Goal: Transaction & Acquisition: Purchase product/service

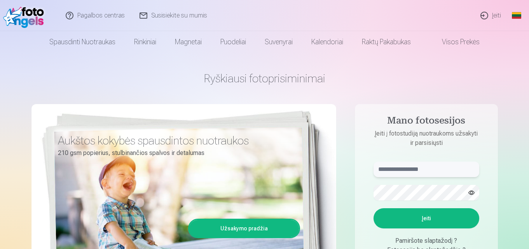
type input "**********"
click at [415, 218] on button "Įeiti" at bounding box center [427, 218] width 106 height 20
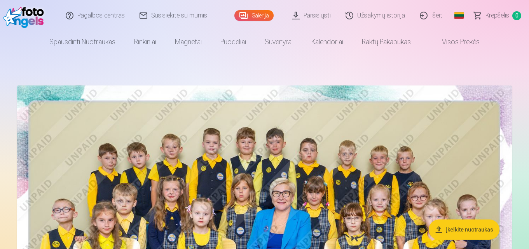
click at [73, 108] on img at bounding box center [264, 251] width 495 height 330
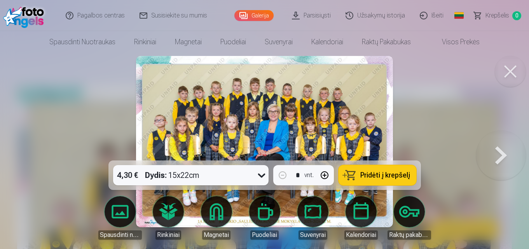
click at [73, 108] on div at bounding box center [264, 124] width 529 height 249
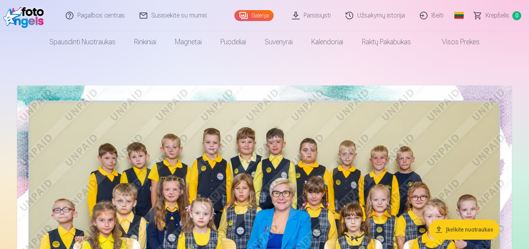
click at [94, 140] on img at bounding box center [264, 251] width 495 height 330
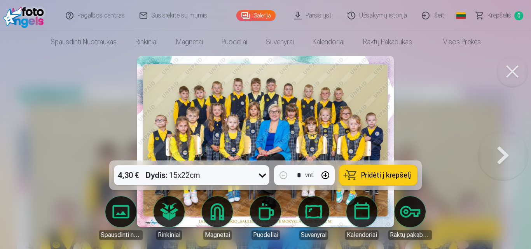
click at [256, 175] on icon at bounding box center [262, 175] width 12 height 12
click at [380, 177] on span "Pridėti į krepšelį" at bounding box center [386, 175] width 50 height 7
click at [505, 152] on button at bounding box center [503, 142] width 50 height 22
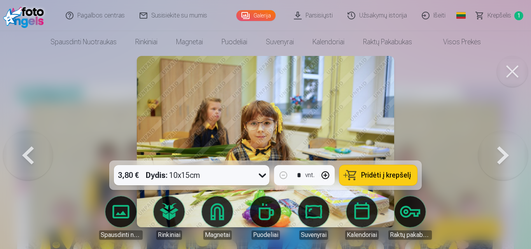
click at [505, 152] on button at bounding box center [503, 142] width 50 height 22
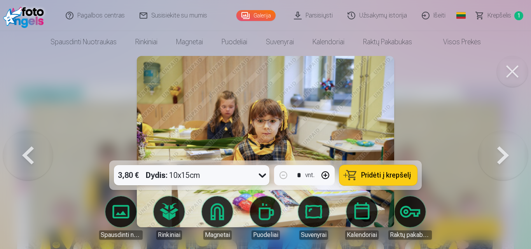
click at [505, 152] on button at bounding box center [503, 142] width 50 height 22
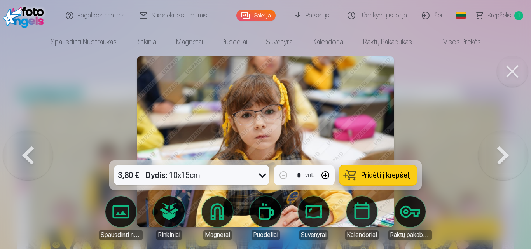
click at [505, 152] on button at bounding box center [503, 142] width 50 height 22
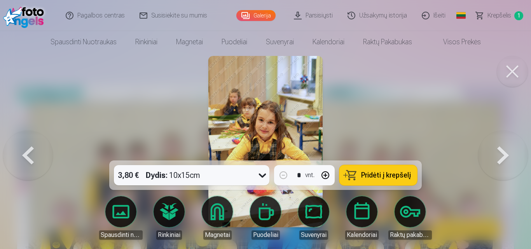
click at [505, 152] on button at bounding box center [503, 142] width 50 height 22
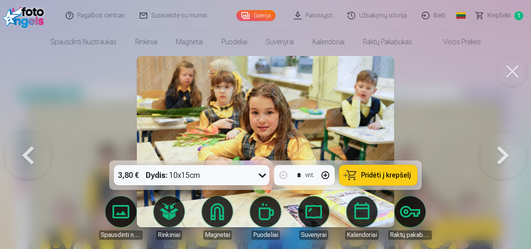
click at [505, 152] on button at bounding box center [503, 142] width 50 height 22
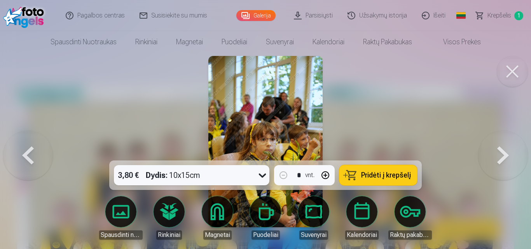
click at [505, 152] on button at bounding box center [503, 142] width 50 height 22
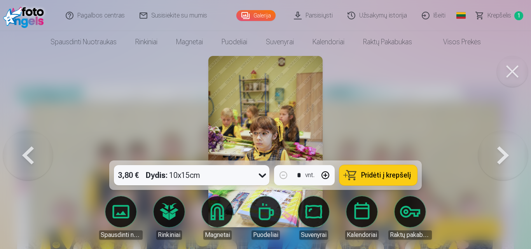
click at [505, 152] on button at bounding box center [503, 142] width 50 height 22
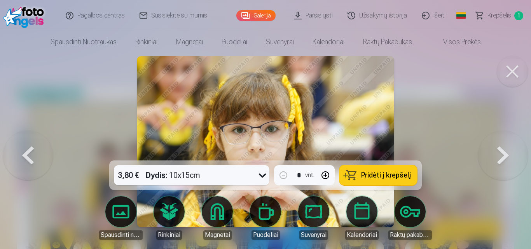
click at [500, 153] on button at bounding box center [503, 142] width 50 height 22
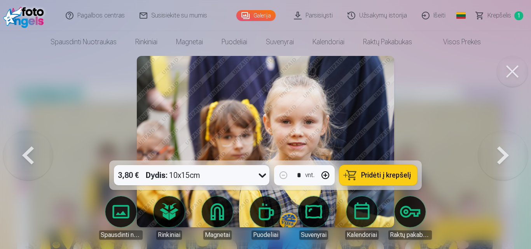
click at [500, 153] on button at bounding box center [503, 142] width 50 height 22
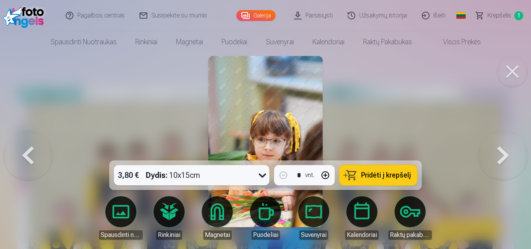
click at [508, 150] on button at bounding box center [503, 142] width 50 height 22
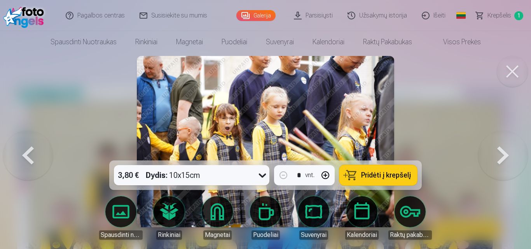
click at [502, 153] on button at bounding box center [503, 142] width 50 height 22
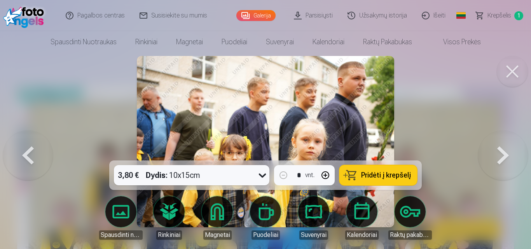
click at [502, 153] on button at bounding box center [503, 142] width 50 height 22
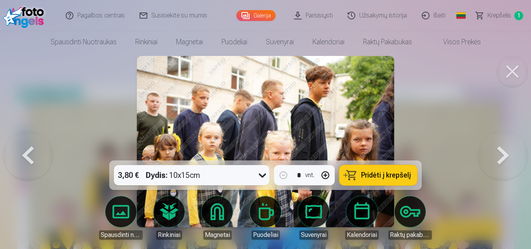
click at [502, 153] on button at bounding box center [503, 142] width 50 height 22
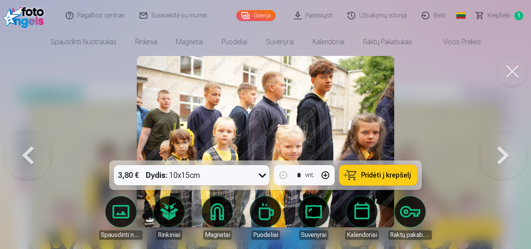
click at [502, 153] on button at bounding box center [503, 142] width 50 height 22
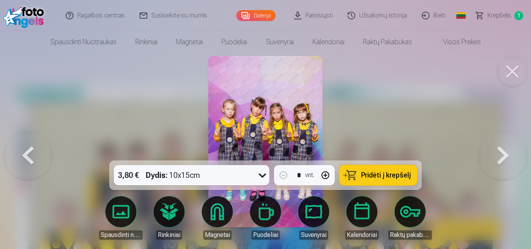
click at [502, 153] on button at bounding box center [503, 142] width 50 height 22
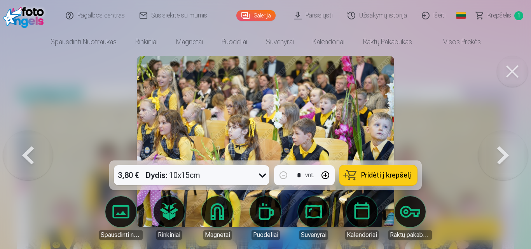
click at [502, 153] on button at bounding box center [503, 142] width 50 height 22
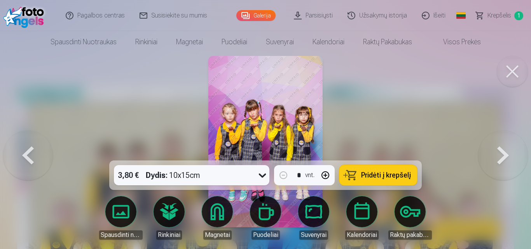
click at [502, 153] on button at bounding box center [503, 142] width 50 height 22
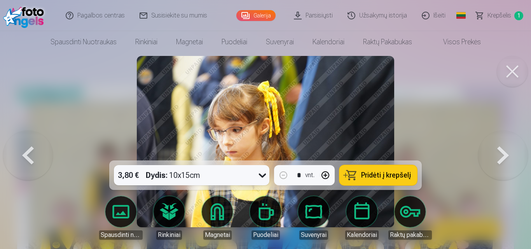
click at [502, 153] on button at bounding box center [503, 142] width 50 height 22
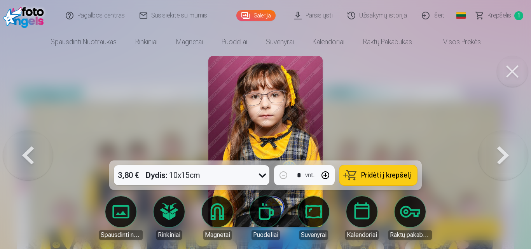
click at [502, 153] on button at bounding box center [503, 142] width 50 height 22
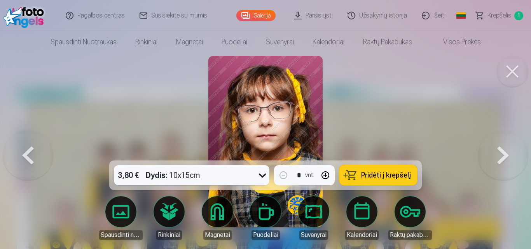
click at [502, 153] on button at bounding box center [503, 142] width 50 height 22
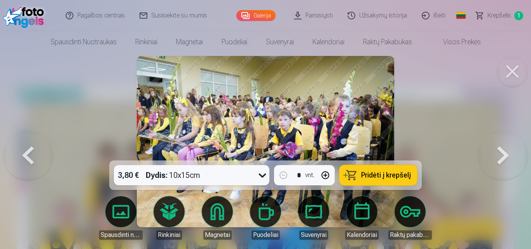
click at [502, 153] on button at bounding box center [503, 142] width 50 height 22
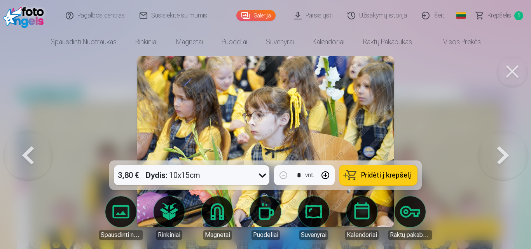
click at [502, 153] on button at bounding box center [503, 142] width 50 height 22
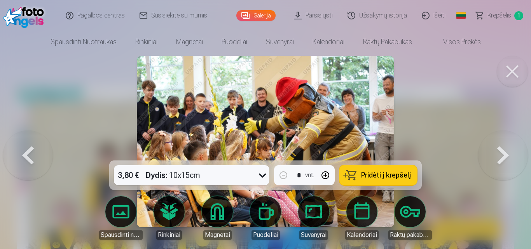
click at [502, 153] on button at bounding box center [503, 142] width 50 height 22
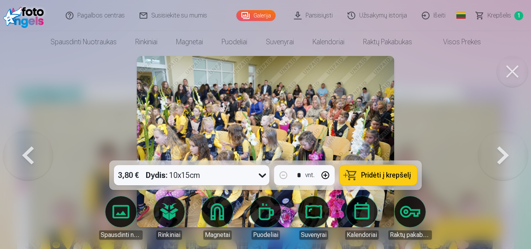
click at [502, 153] on button at bounding box center [503, 142] width 50 height 22
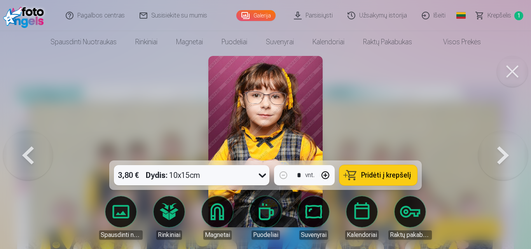
click at [502, 153] on button at bounding box center [503, 142] width 50 height 22
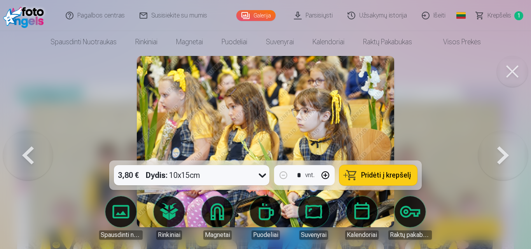
click at [25, 153] on button at bounding box center [28, 142] width 50 height 22
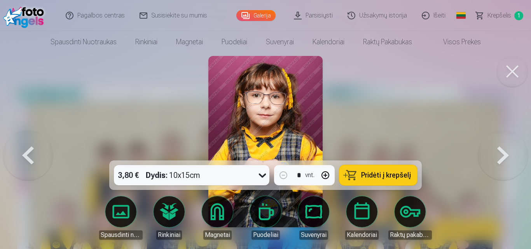
click at [130, 102] on div at bounding box center [265, 124] width 531 height 249
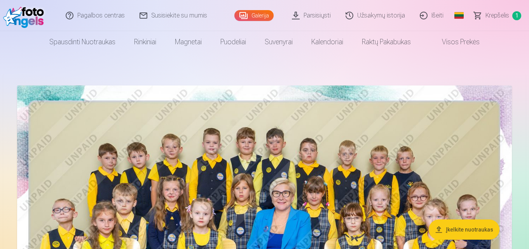
click at [495, 180] on img at bounding box center [264, 251] width 495 height 330
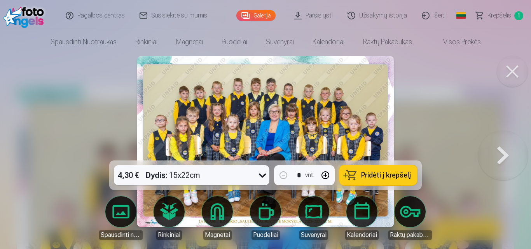
drag, startPoint x: 418, startPoint y: 162, endPoint x: 419, endPoint y: 181, distance: 18.7
click at [419, 181] on div "4,30 € Dydis : 15x22cm * vnt. Pridėti į krepšelį" at bounding box center [265, 176] width 313 height 30
click at [504, 153] on button at bounding box center [503, 142] width 50 height 22
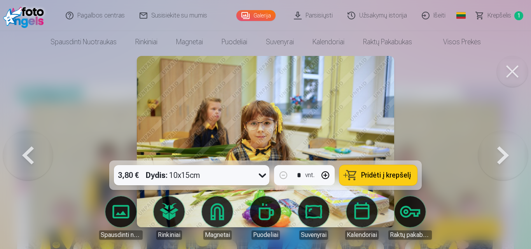
click at [504, 153] on button at bounding box center [503, 142] width 50 height 22
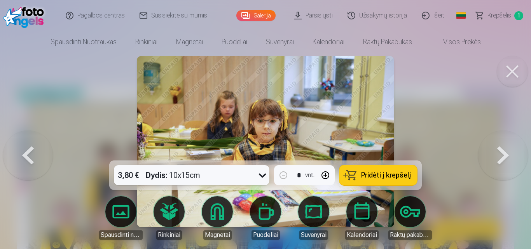
click at [501, 153] on button at bounding box center [503, 142] width 50 height 22
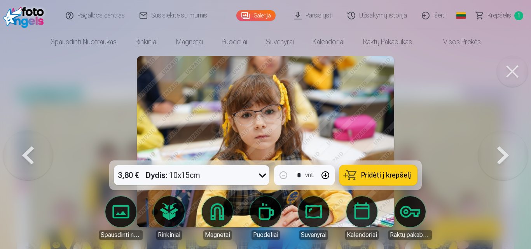
click at [501, 153] on button at bounding box center [503, 142] width 50 height 22
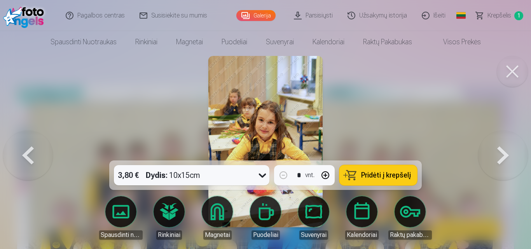
click at [501, 153] on button at bounding box center [503, 142] width 50 height 22
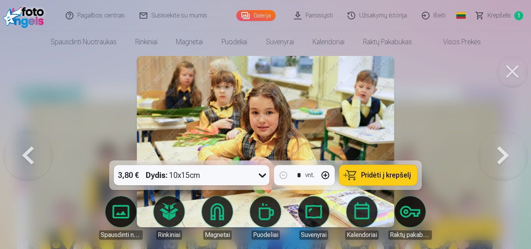
click at [501, 153] on button at bounding box center [503, 142] width 50 height 22
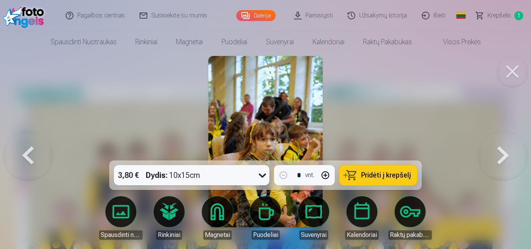
click at [501, 153] on button at bounding box center [503, 142] width 50 height 22
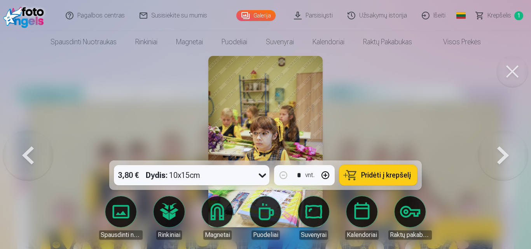
click at [501, 153] on button at bounding box center [503, 142] width 50 height 22
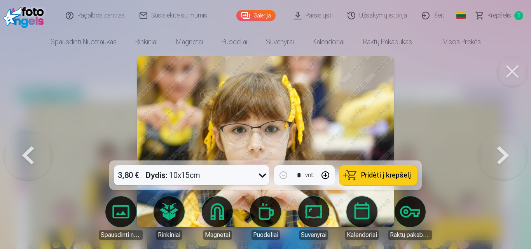
click at [501, 153] on button at bounding box center [503, 142] width 50 height 22
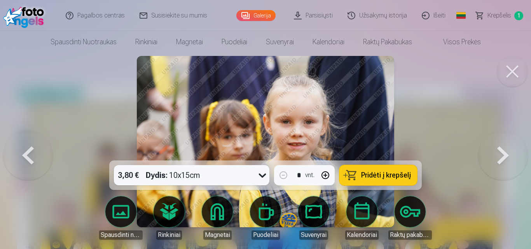
click at [501, 153] on button at bounding box center [503, 142] width 50 height 22
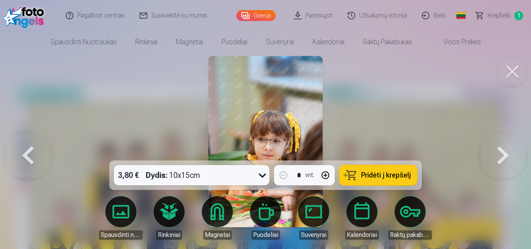
click at [501, 153] on button at bounding box center [503, 142] width 50 height 22
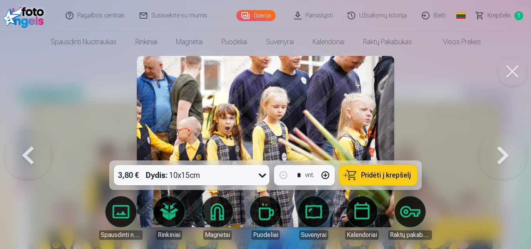
click at [501, 153] on button at bounding box center [503, 142] width 50 height 22
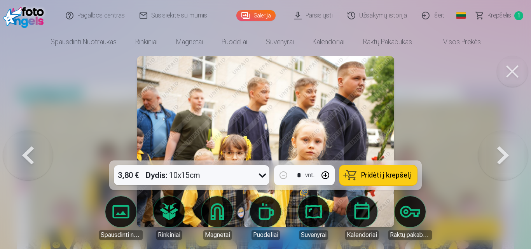
click at [501, 153] on button at bounding box center [503, 142] width 50 height 22
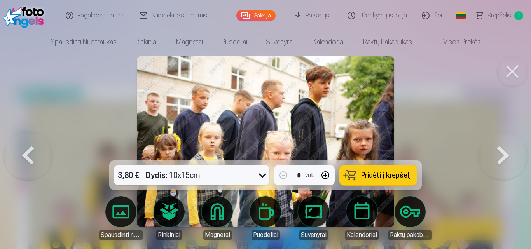
click at [501, 153] on button at bounding box center [503, 142] width 50 height 22
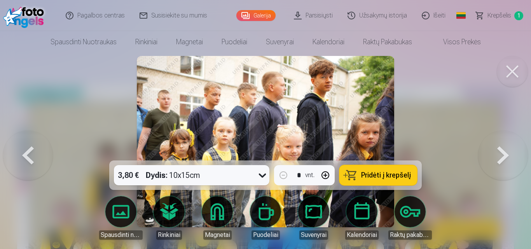
click at [501, 153] on button at bounding box center [503, 142] width 50 height 22
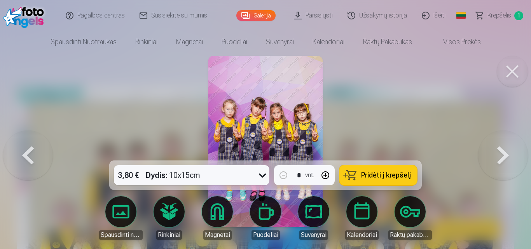
click at [501, 153] on button at bounding box center [503, 142] width 50 height 22
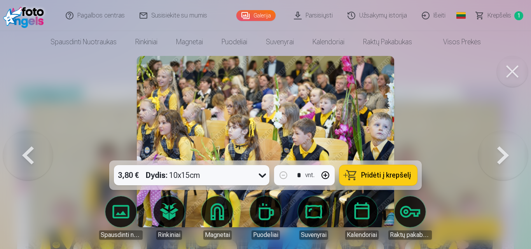
click at [501, 153] on button at bounding box center [503, 142] width 50 height 22
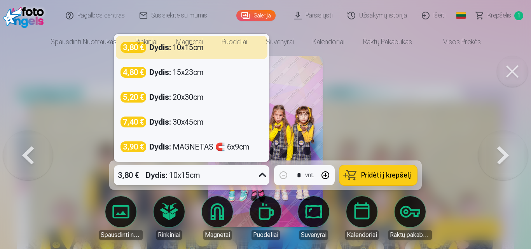
click at [260, 176] on icon at bounding box center [262, 175] width 7 height 4
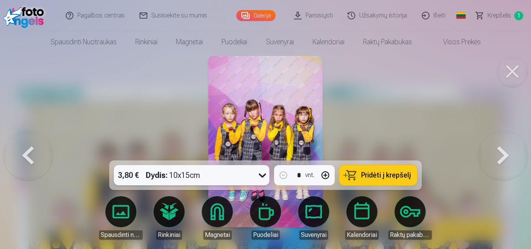
click at [260, 176] on icon at bounding box center [262, 176] width 7 height 4
click at [386, 175] on span "Pridėti į krepšelį" at bounding box center [386, 175] width 50 height 7
click at [498, 151] on button at bounding box center [503, 142] width 50 height 22
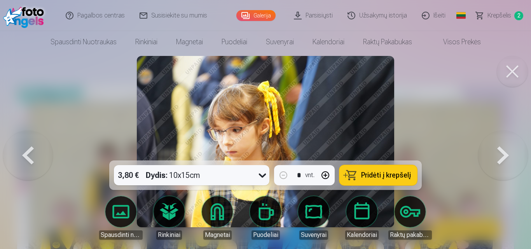
click at [498, 151] on button at bounding box center [503, 142] width 50 height 22
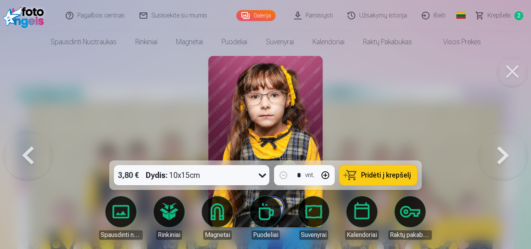
click at [498, 151] on button at bounding box center [503, 142] width 50 height 22
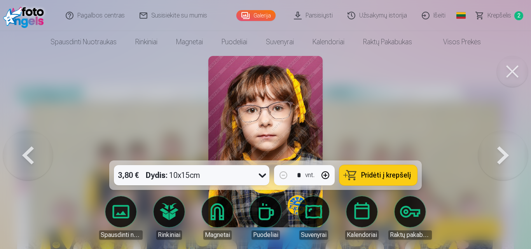
click at [498, 151] on button at bounding box center [503, 142] width 50 height 22
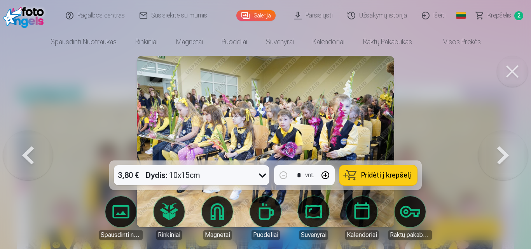
click at [498, 151] on button at bounding box center [503, 142] width 50 height 22
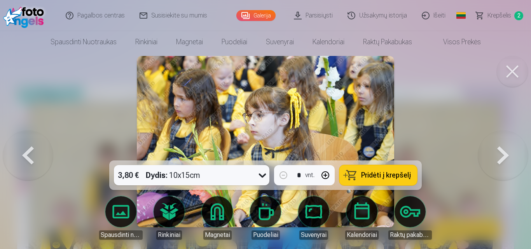
click at [498, 151] on button at bounding box center [503, 142] width 50 height 22
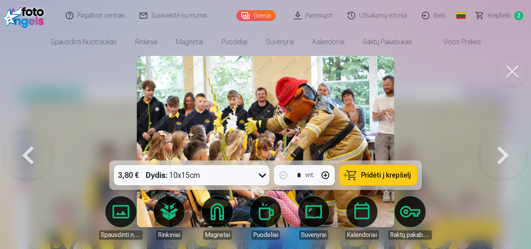
click at [498, 151] on button at bounding box center [503, 142] width 50 height 22
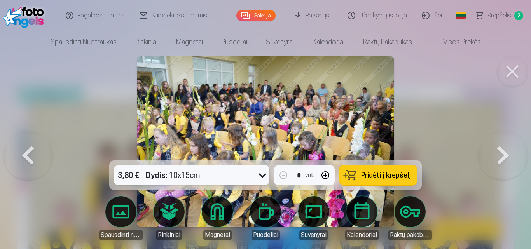
click at [498, 151] on button at bounding box center [503, 142] width 50 height 22
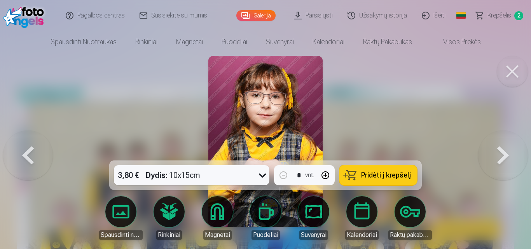
click at [371, 176] on span "Pridėti į krepšelį" at bounding box center [386, 175] width 50 height 7
click at [499, 152] on button at bounding box center [503, 142] width 50 height 22
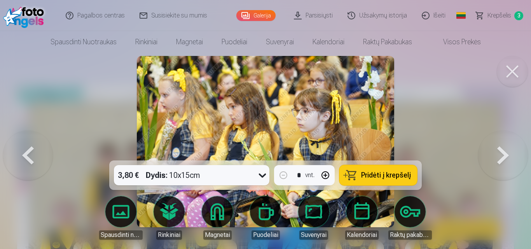
click at [499, 152] on button at bounding box center [503, 142] width 50 height 22
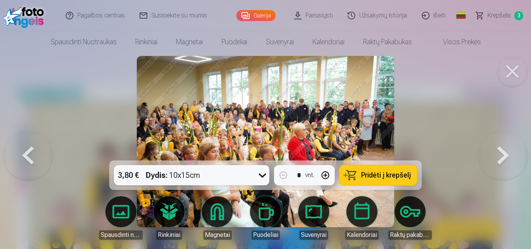
click at [499, 152] on button at bounding box center [503, 142] width 50 height 22
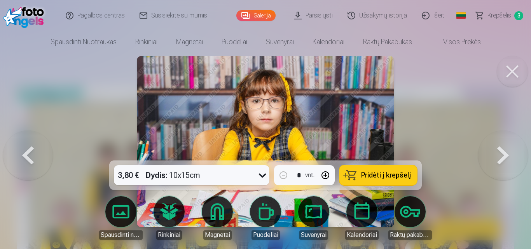
click at [499, 152] on button at bounding box center [503, 142] width 50 height 22
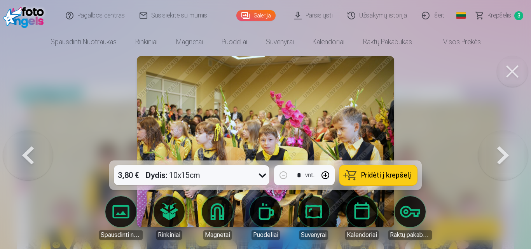
click at [499, 152] on button at bounding box center [503, 142] width 50 height 22
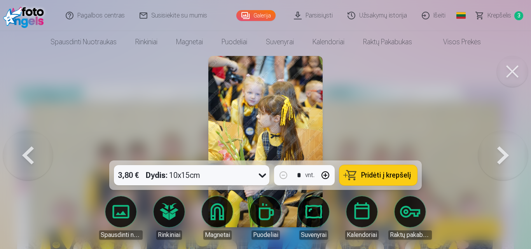
click at [499, 152] on button at bounding box center [503, 142] width 50 height 22
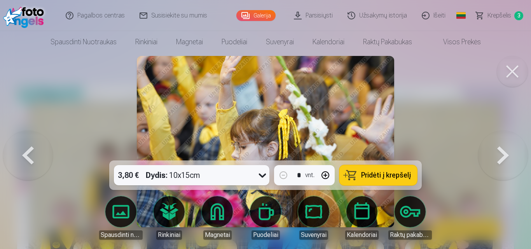
click at [499, 152] on button at bounding box center [503, 142] width 50 height 22
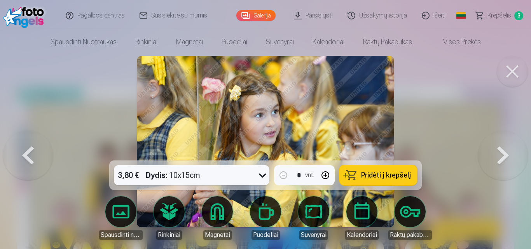
click at [499, 152] on button at bounding box center [503, 142] width 50 height 22
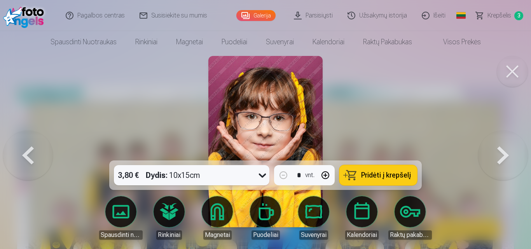
click at [499, 152] on button at bounding box center [503, 142] width 50 height 22
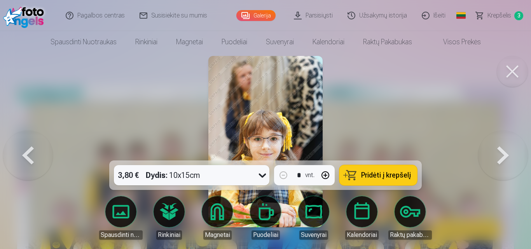
click at [499, 152] on button at bounding box center [503, 142] width 50 height 22
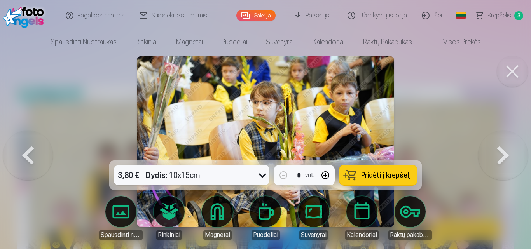
click at [499, 152] on button at bounding box center [503, 142] width 50 height 22
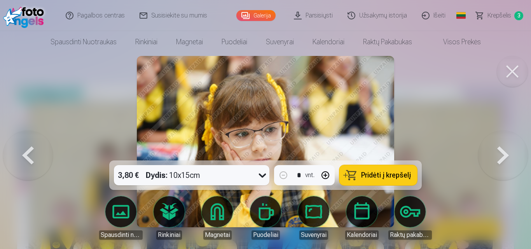
click at [499, 152] on button at bounding box center [503, 142] width 50 height 22
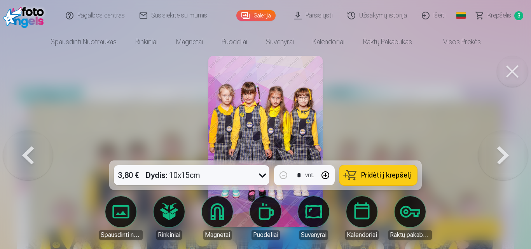
click at [499, 152] on button at bounding box center [503, 142] width 50 height 22
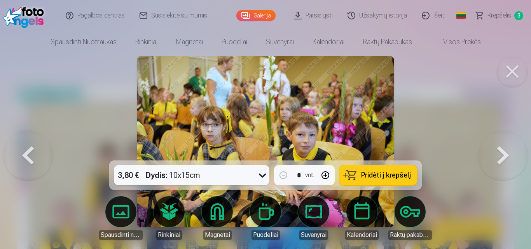
click at [499, 152] on button at bounding box center [503, 142] width 50 height 22
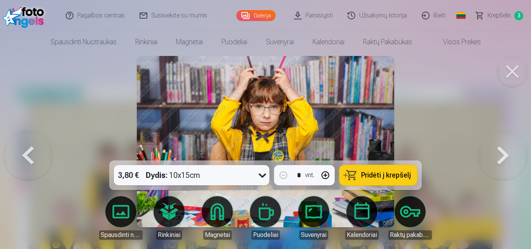
click at [499, 152] on button at bounding box center [503, 142] width 50 height 22
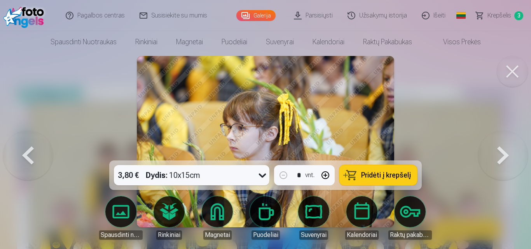
click at [499, 152] on button at bounding box center [503, 142] width 50 height 22
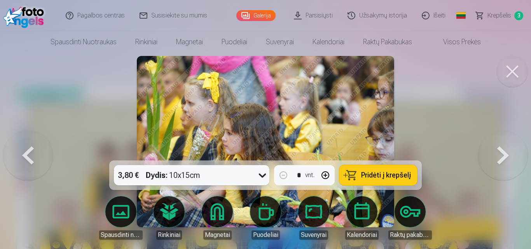
click at [499, 152] on button at bounding box center [503, 142] width 50 height 22
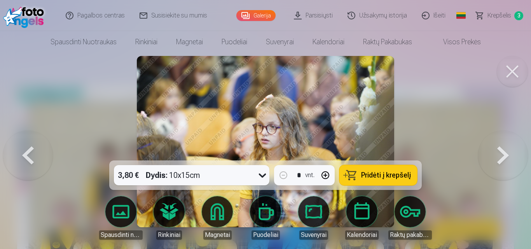
click at [499, 152] on button at bounding box center [503, 142] width 50 height 22
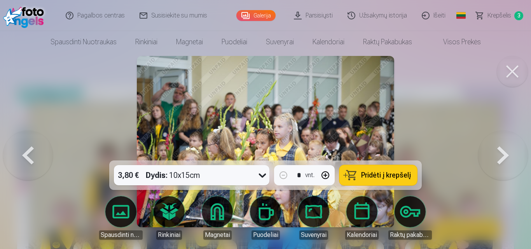
click at [499, 152] on button at bounding box center [503, 142] width 50 height 22
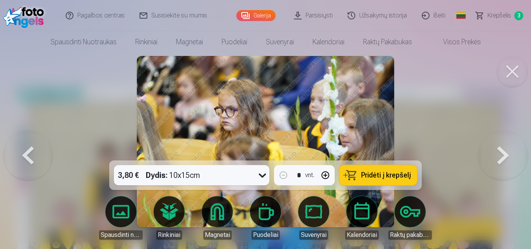
click at [499, 152] on button at bounding box center [503, 142] width 50 height 22
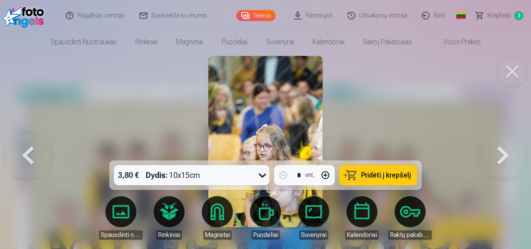
click at [499, 152] on button at bounding box center [503, 142] width 50 height 22
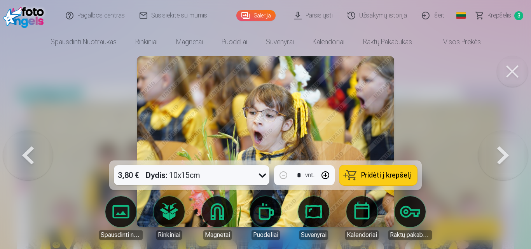
click at [499, 152] on button at bounding box center [503, 142] width 50 height 22
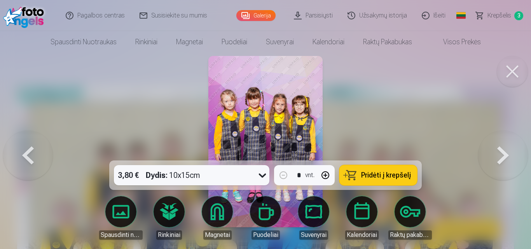
click at [499, 152] on button at bounding box center [503, 142] width 50 height 22
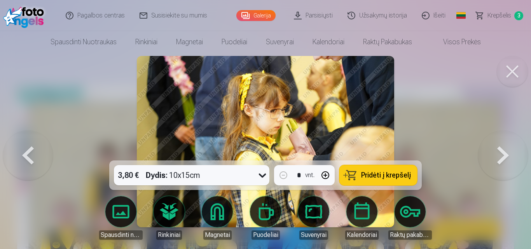
click at [499, 152] on button at bounding box center [503, 142] width 50 height 22
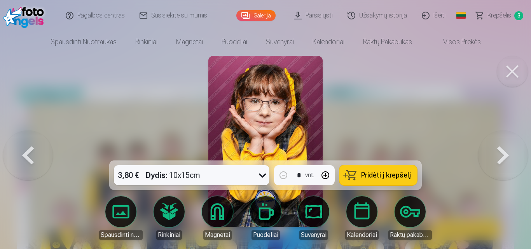
drag, startPoint x: 393, startPoint y: 170, endPoint x: 395, endPoint y: 167, distance: 4.0
click at [395, 167] on button "Pridėti į krepšelį" at bounding box center [378, 175] width 78 height 20
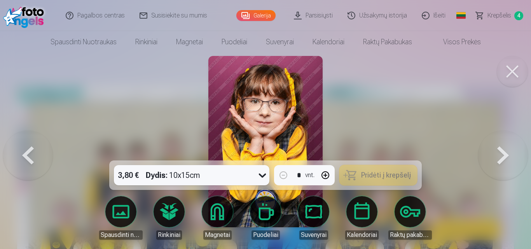
click at [503, 153] on button at bounding box center [503, 142] width 50 height 22
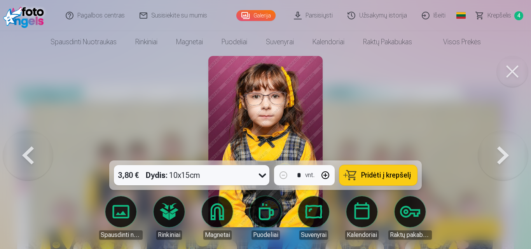
click at [503, 153] on button at bounding box center [503, 142] width 50 height 22
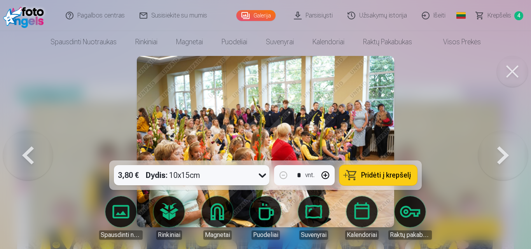
click at [503, 153] on button at bounding box center [503, 142] width 50 height 22
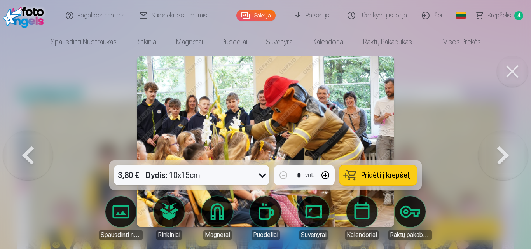
click at [503, 153] on button at bounding box center [503, 142] width 50 height 22
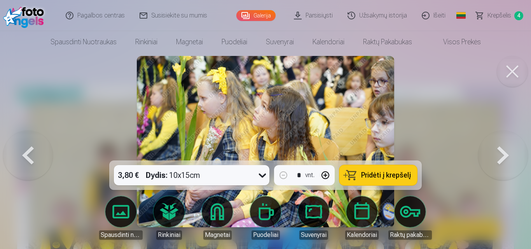
click at [503, 153] on button at bounding box center [503, 142] width 50 height 22
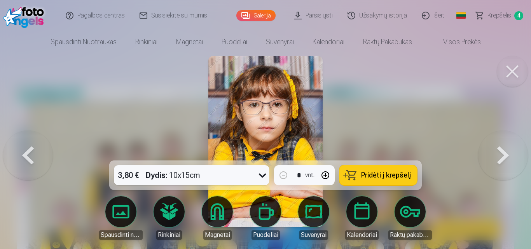
click at [503, 153] on button at bounding box center [503, 142] width 50 height 22
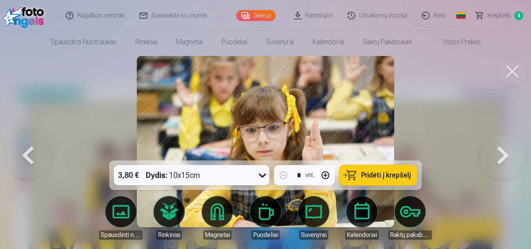
click at [503, 153] on button at bounding box center [503, 142] width 50 height 22
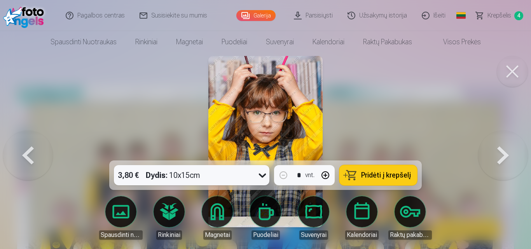
click at [503, 153] on button at bounding box center [503, 142] width 50 height 22
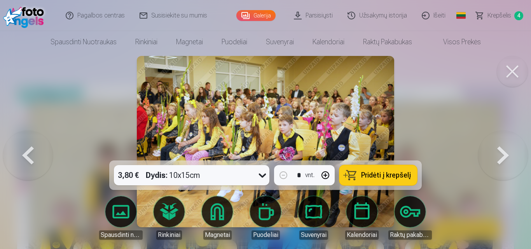
click at [503, 153] on button at bounding box center [503, 142] width 50 height 22
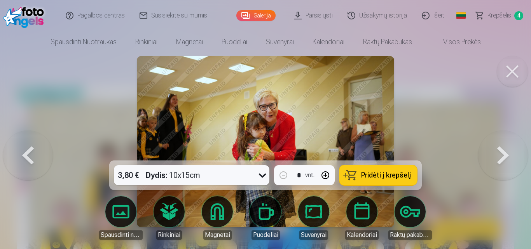
click at [503, 153] on button at bounding box center [503, 142] width 50 height 22
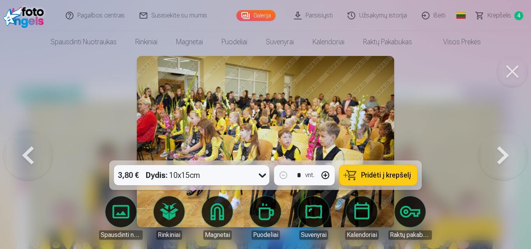
click at [503, 153] on button at bounding box center [503, 142] width 50 height 22
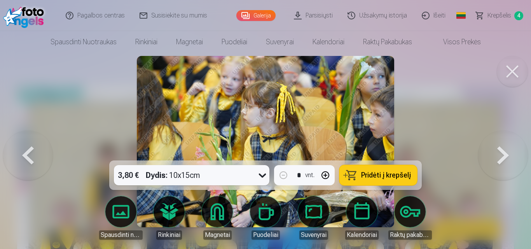
click at [503, 153] on button at bounding box center [503, 142] width 50 height 22
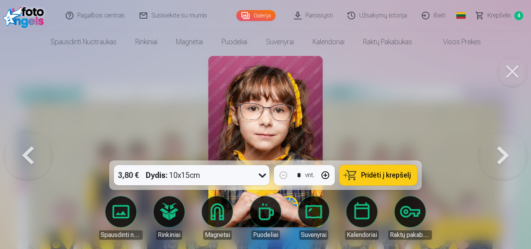
click at [503, 153] on button at bounding box center [503, 142] width 50 height 22
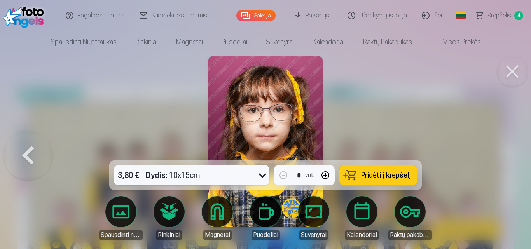
click at [503, 157] on div at bounding box center [265, 124] width 531 height 249
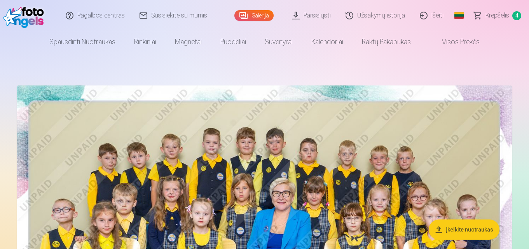
click at [466, 181] on img at bounding box center [264, 251] width 495 height 330
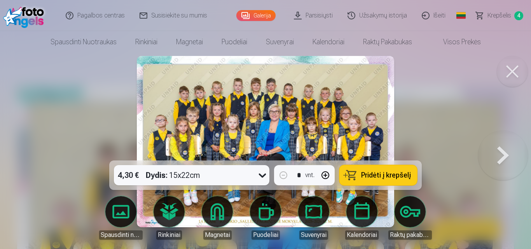
click at [501, 153] on button at bounding box center [503, 142] width 50 height 22
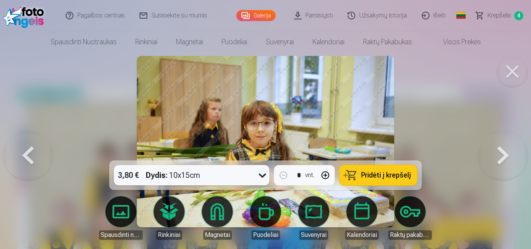
click at [501, 153] on button at bounding box center [503, 142] width 50 height 22
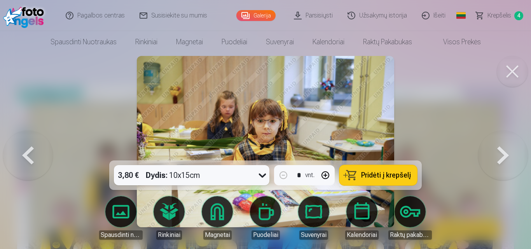
click at [501, 153] on button at bounding box center [503, 142] width 50 height 22
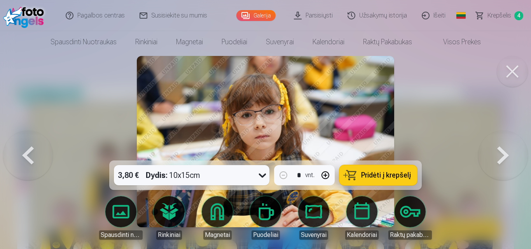
click at [501, 153] on button at bounding box center [503, 142] width 50 height 22
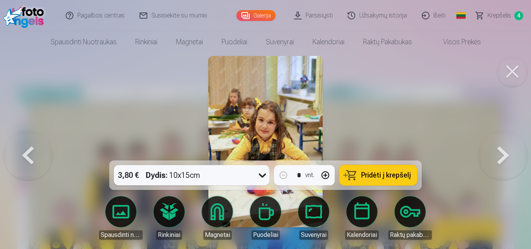
click at [501, 153] on button at bounding box center [503, 142] width 50 height 22
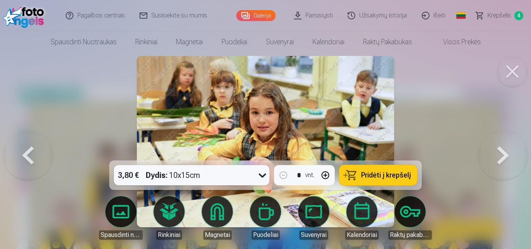
click at [501, 153] on button at bounding box center [503, 142] width 50 height 22
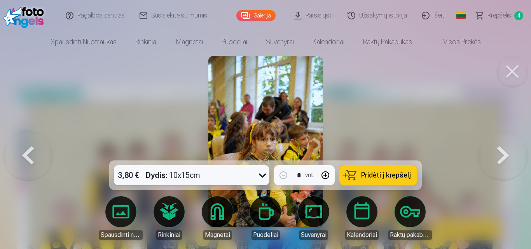
click at [501, 153] on button at bounding box center [503, 142] width 50 height 22
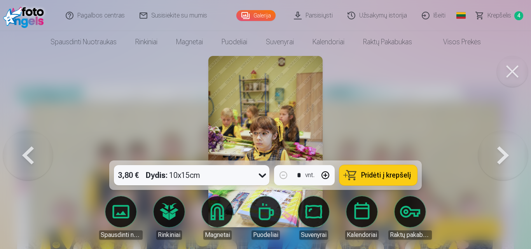
click at [501, 153] on button at bounding box center [503, 142] width 50 height 22
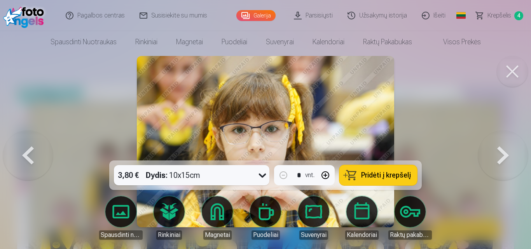
drag, startPoint x: 387, startPoint y: 176, endPoint x: 409, endPoint y: 174, distance: 22.2
click at [387, 176] on span "Pridėti į krepšelį" at bounding box center [386, 175] width 50 height 7
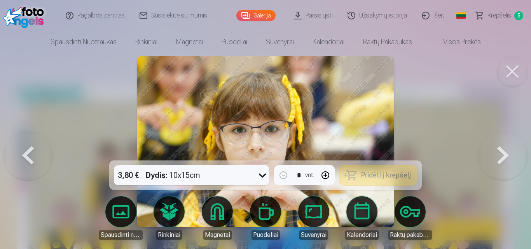
click at [499, 153] on button at bounding box center [503, 142] width 50 height 22
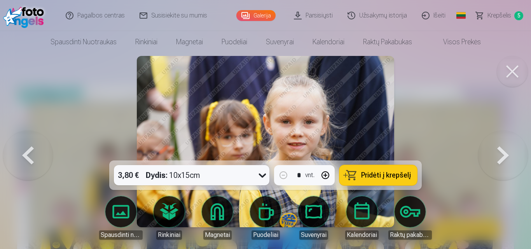
click at [500, 153] on button at bounding box center [503, 142] width 50 height 22
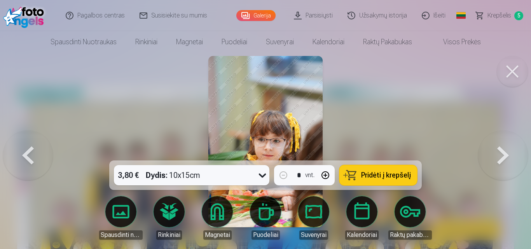
click at [500, 153] on button at bounding box center [503, 142] width 50 height 22
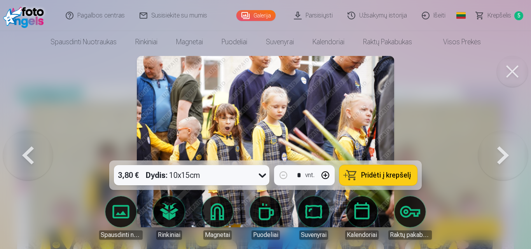
click at [500, 153] on button at bounding box center [503, 142] width 50 height 22
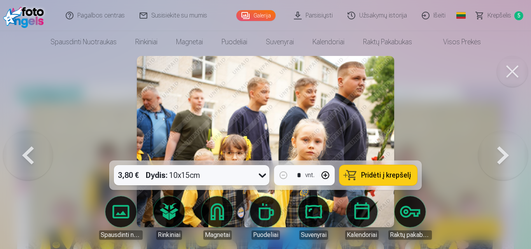
click at [500, 153] on button at bounding box center [503, 142] width 50 height 22
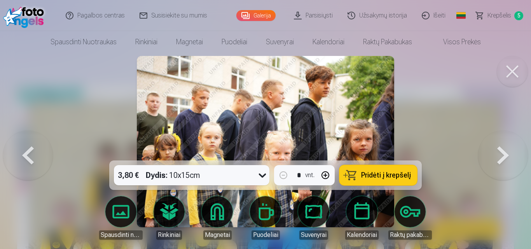
click at [500, 153] on button at bounding box center [503, 142] width 50 height 22
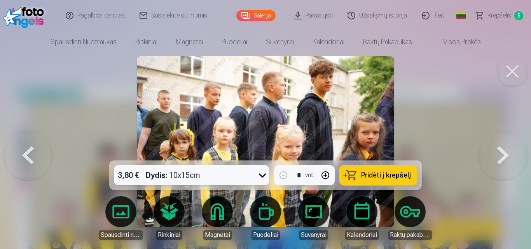
click at [500, 153] on button at bounding box center [503, 142] width 50 height 22
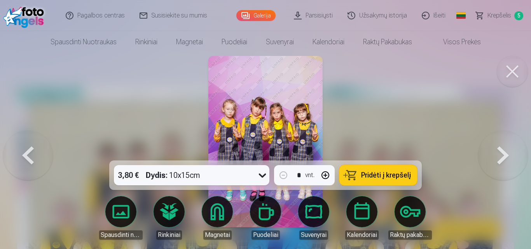
click at [500, 153] on button at bounding box center [503, 142] width 50 height 22
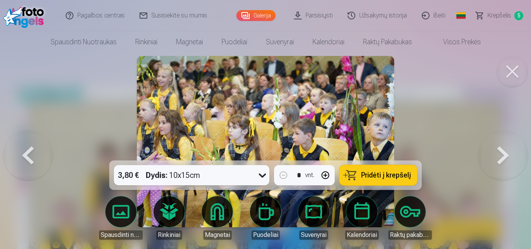
click at [500, 153] on button at bounding box center [503, 142] width 50 height 22
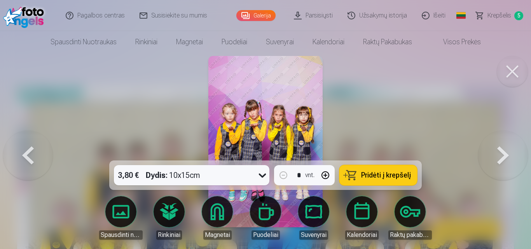
click at [500, 153] on button at bounding box center [503, 142] width 50 height 22
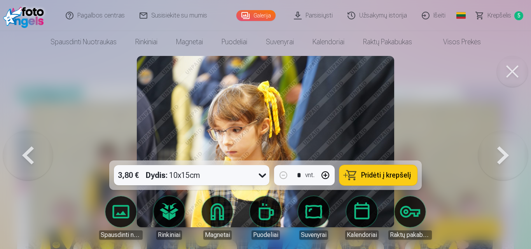
click at [500, 153] on button at bounding box center [503, 142] width 50 height 22
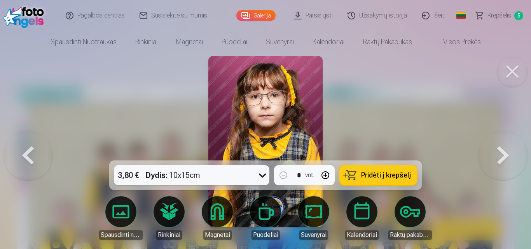
click at [500, 153] on button at bounding box center [503, 142] width 50 height 22
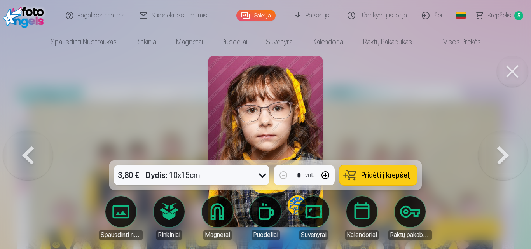
click at [500, 153] on button at bounding box center [503, 142] width 50 height 22
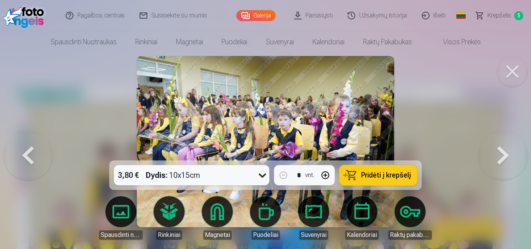
click at [500, 153] on button at bounding box center [503, 142] width 50 height 22
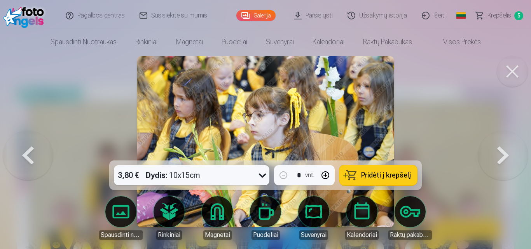
click at [500, 153] on button at bounding box center [503, 142] width 50 height 22
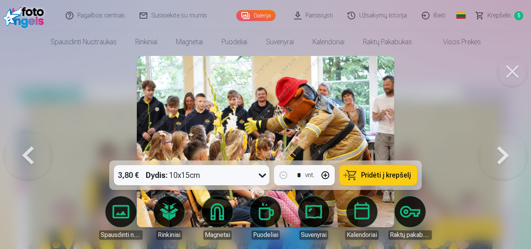
click at [500, 153] on button at bounding box center [503, 142] width 50 height 22
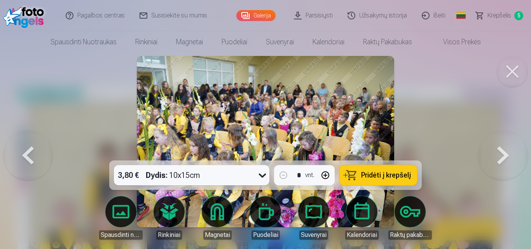
click at [500, 153] on button at bounding box center [503, 142] width 50 height 22
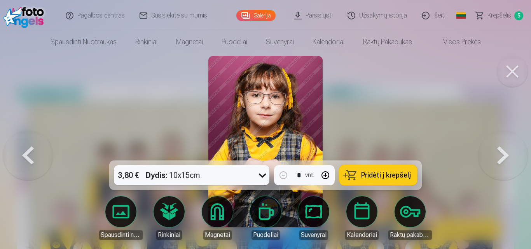
click at [500, 153] on button at bounding box center [503, 142] width 50 height 22
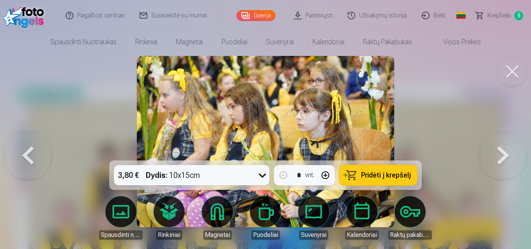
click at [500, 153] on button at bounding box center [503, 142] width 50 height 22
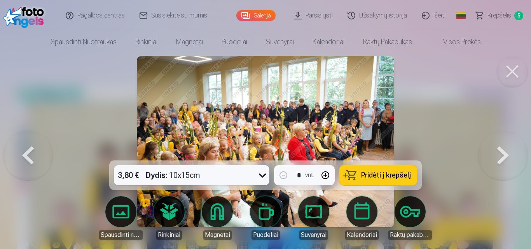
click at [500, 153] on button at bounding box center [503, 142] width 50 height 22
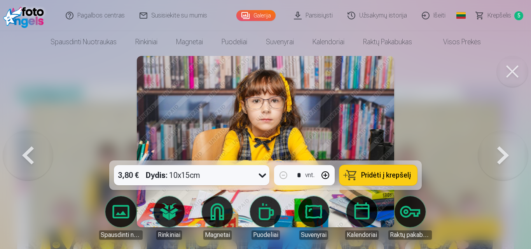
click at [411, 176] on button "Pridėti į krepšelį" at bounding box center [378, 175] width 78 height 20
click at [504, 153] on button at bounding box center [503, 142] width 50 height 22
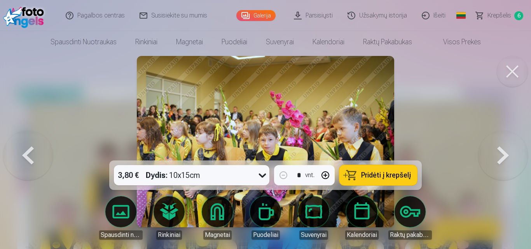
click at [503, 153] on button at bounding box center [503, 142] width 50 height 22
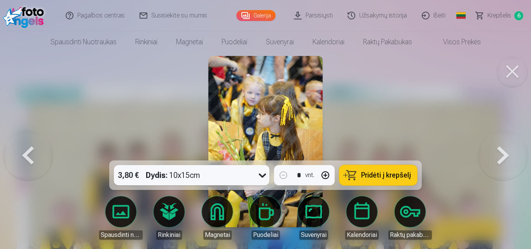
click at [503, 153] on button at bounding box center [503, 142] width 50 height 22
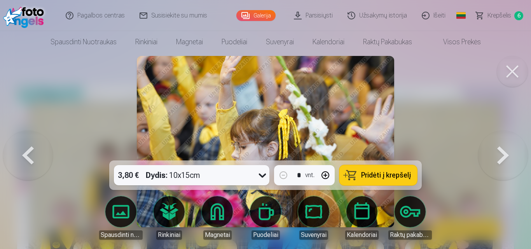
click at [503, 153] on button at bounding box center [503, 142] width 50 height 22
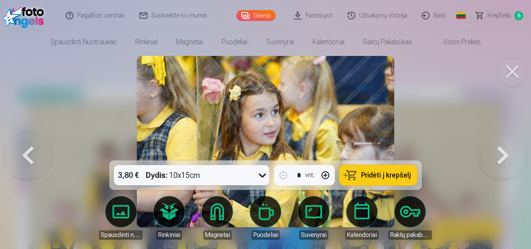
click at [503, 153] on button at bounding box center [503, 142] width 50 height 22
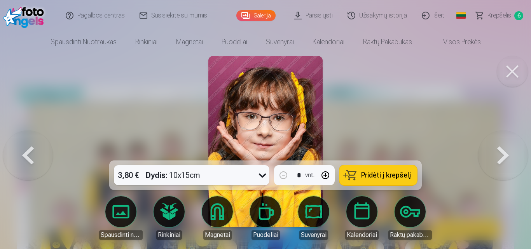
click at [503, 153] on button at bounding box center [503, 142] width 50 height 22
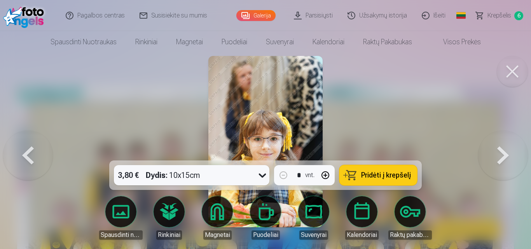
click at [503, 153] on button at bounding box center [503, 142] width 50 height 22
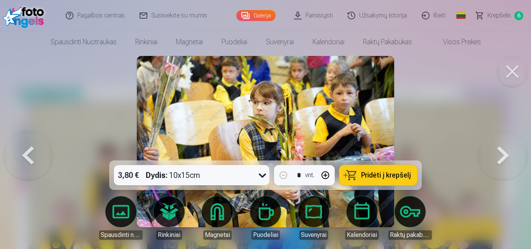
click at [396, 176] on span "Pridėti į krepšelį" at bounding box center [386, 175] width 50 height 7
click at [499, 153] on button at bounding box center [503, 142] width 50 height 22
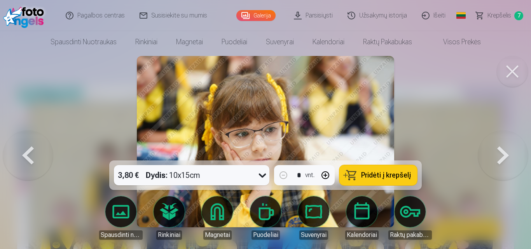
click at [499, 153] on button at bounding box center [503, 142] width 50 height 22
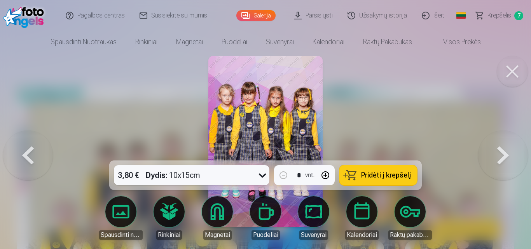
click at [499, 153] on button at bounding box center [503, 142] width 50 height 22
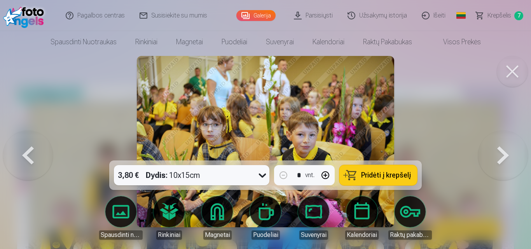
click at [499, 153] on button at bounding box center [503, 142] width 50 height 22
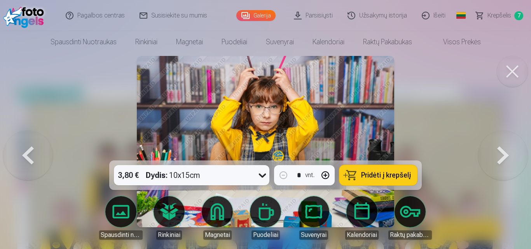
click at [499, 153] on button at bounding box center [503, 142] width 50 height 22
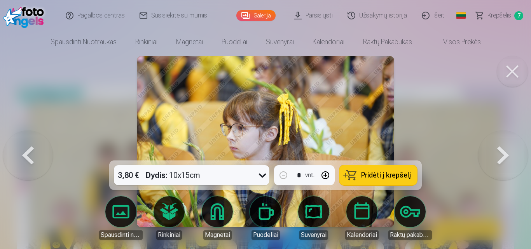
click at [499, 153] on button at bounding box center [503, 142] width 50 height 22
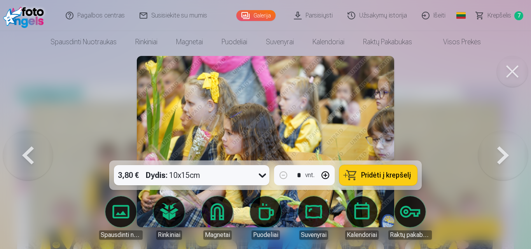
click at [499, 153] on button at bounding box center [503, 142] width 50 height 22
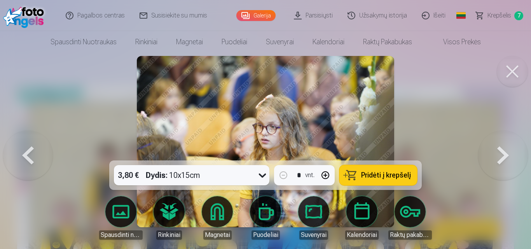
click at [499, 153] on button at bounding box center [503, 142] width 50 height 22
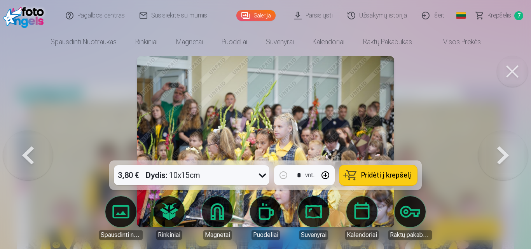
click at [499, 153] on button at bounding box center [503, 142] width 50 height 22
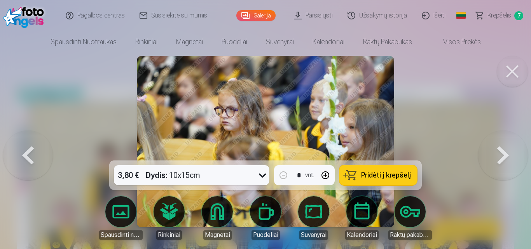
click at [499, 153] on button at bounding box center [503, 142] width 50 height 22
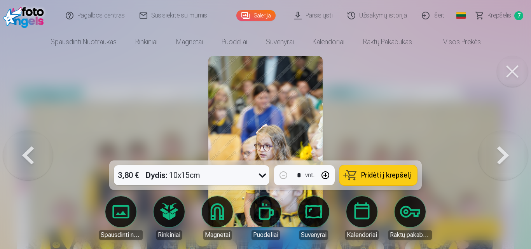
click at [499, 153] on button at bounding box center [503, 142] width 50 height 22
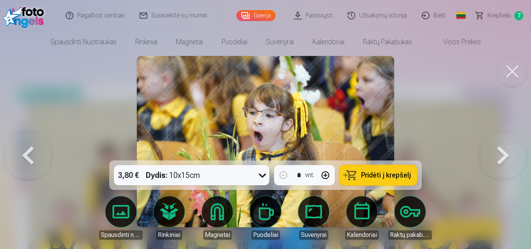
click at [499, 153] on button at bounding box center [503, 142] width 50 height 22
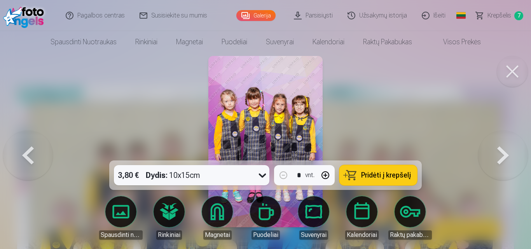
click at [499, 153] on button at bounding box center [503, 142] width 50 height 22
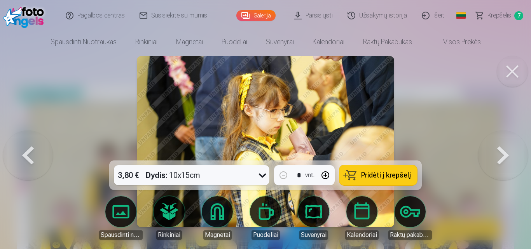
click at [499, 153] on button at bounding box center [503, 142] width 50 height 22
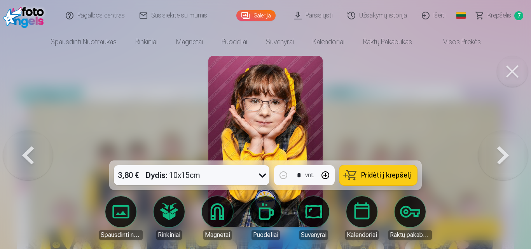
click at [499, 153] on button at bounding box center [503, 142] width 50 height 22
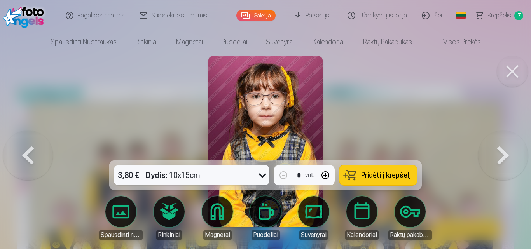
click at [501, 15] on span "Krepšelis" at bounding box center [500, 15] width 24 height 9
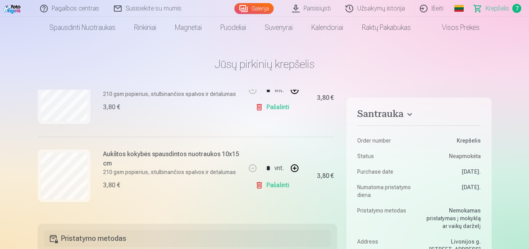
scroll to position [511, 0]
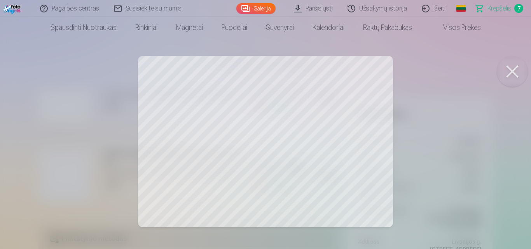
click at [520, 81] on button at bounding box center [512, 71] width 31 height 31
drag, startPoint x: 506, startPoint y: 70, endPoint x: 500, endPoint y: 72, distance: 5.7
click at [505, 70] on button at bounding box center [512, 71] width 31 height 31
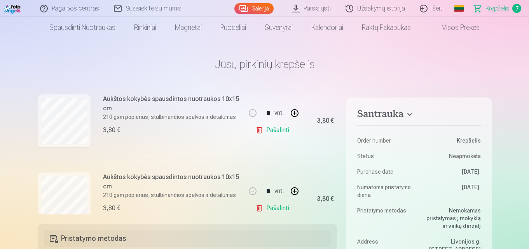
scroll to position [382, 0]
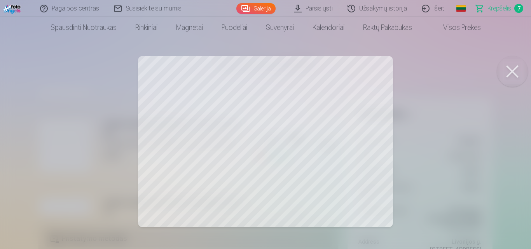
click at [512, 72] on button at bounding box center [512, 71] width 31 height 31
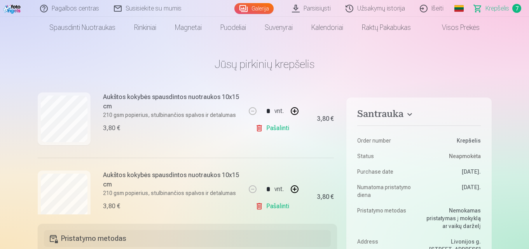
scroll to position [296, 0]
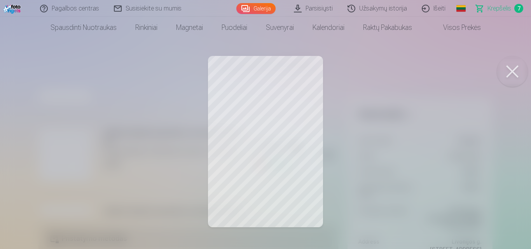
drag, startPoint x: 514, startPoint y: 71, endPoint x: 501, endPoint y: 89, distance: 22.9
click at [514, 71] on button at bounding box center [512, 71] width 31 height 31
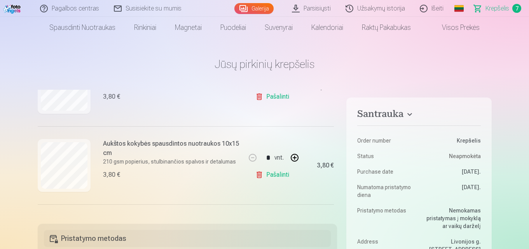
scroll to position [190, 0]
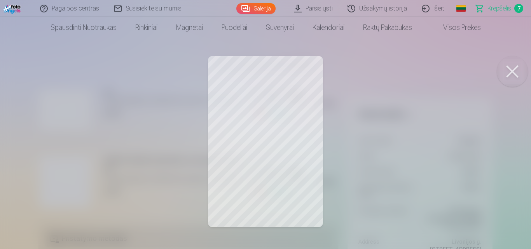
click at [507, 68] on button at bounding box center [512, 71] width 31 height 31
click at [508, 72] on button at bounding box center [512, 71] width 31 height 31
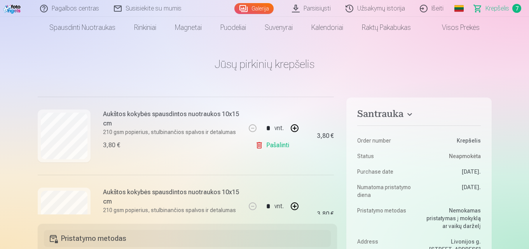
scroll to position [256, 0]
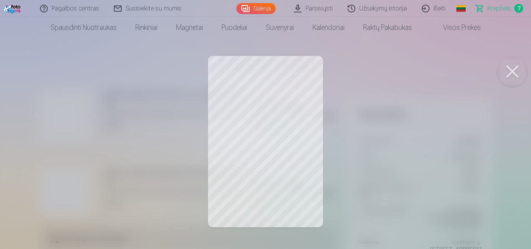
click at [513, 70] on button at bounding box center [512, 71] width 31 height 31
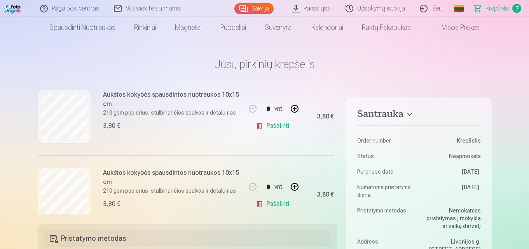
click at [293, 107] on button "button" at bounding box center [294, 109] width 19 height 19
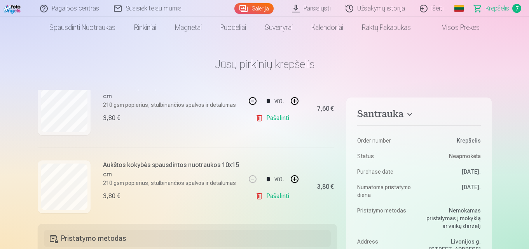
scroll to position [248, 0]
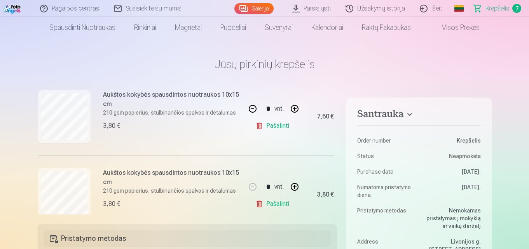
click at [293, 107] on button "button" at bounding box center [294, 109] width 19 height 19
type input "*"
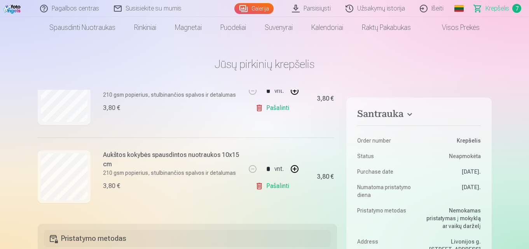
scroll to position [399, 0]
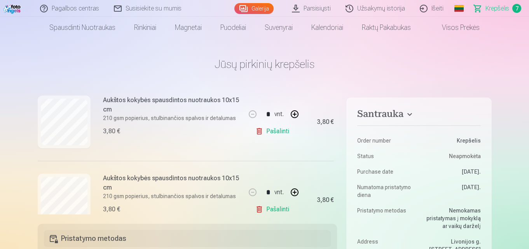
click at [274, 131] on link "Pašalinti" at bounding box center [273, 132] width 37 height 16
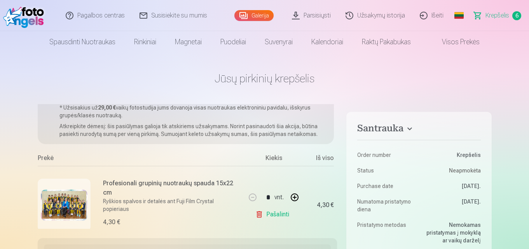
scroll to position [0, 0]
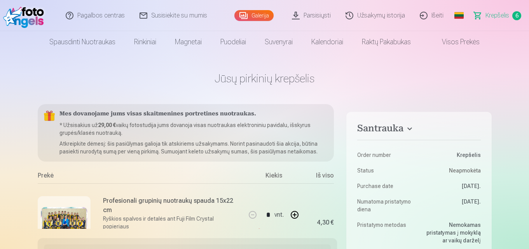
click at [245, 15] on link "Galerija" at bounding box center [253, 15] width 39 height 11
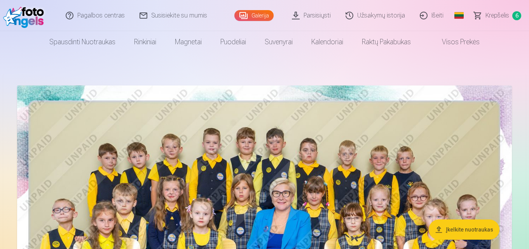
click at [452, 170] on img at bounding box center [264, 251] width 495 height 330
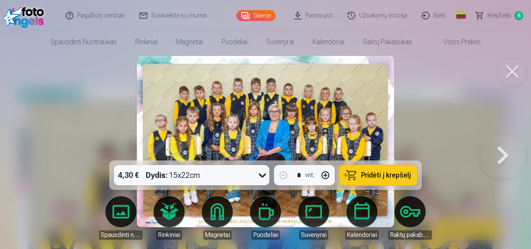
click at [500, 151] on button at bounding box center [503, 142] width 50 height 22
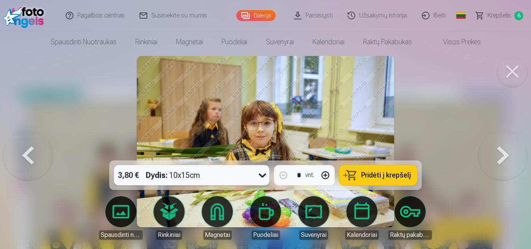
click at [500, 151] on button at bounding box center [503, 142] width 50 height 22
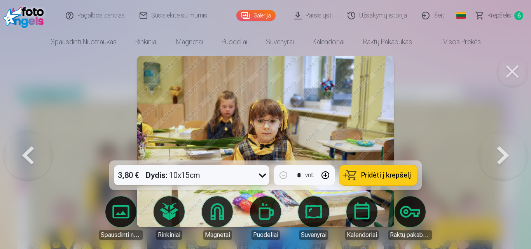
click at [28, 153] on button at bounding box center [28, 142] width 50 height 22
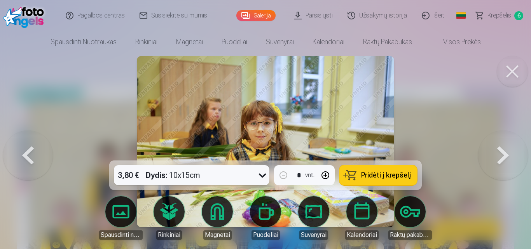
click at [371, 175] on span "Pridėti į krepšelį" at bounding box center [386, 175] width 50 height 7
click at [499, 153] on button at bounding box center [503, 142] width 50 height 22
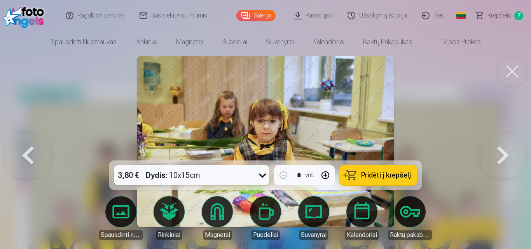
click at [499, 153] on button at bounding box center [503, 142] width 50 height 22
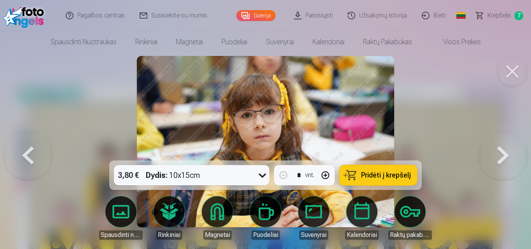
click at [499, 153] on button at bounding box center [503, 142] width 50 height 22
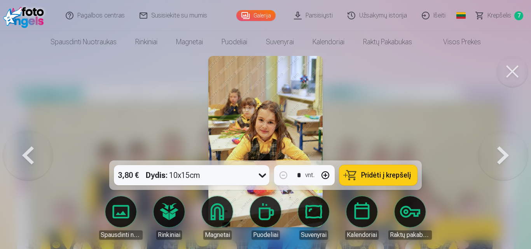
click at [499, 153] on button at bounding box center [503, 142] width 50 height 22
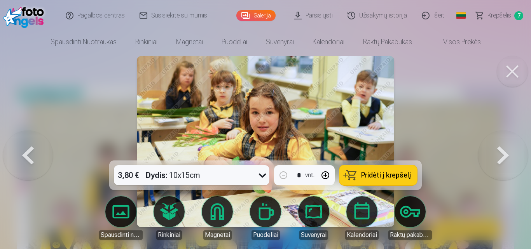
click at [499, 153] on button at bounding box center [503, 142] width 50 height 22
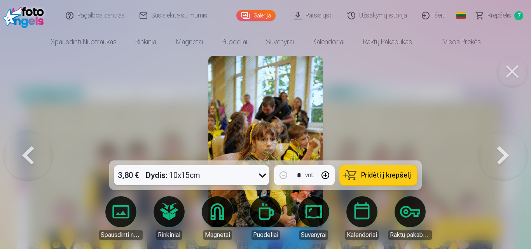
click at [499, 153] on button at bounding box center [503, 142] width 50 height 22
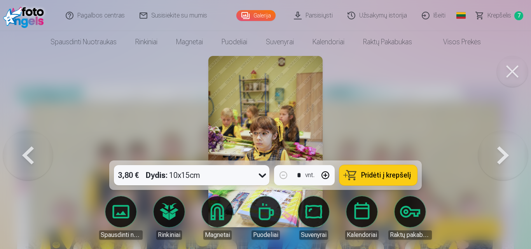
click at [499, 153] on button at bounding box center [503, 142] width 50 height 22
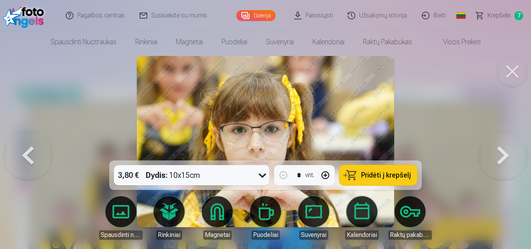
click at [499, 153] on button at bounding box center [503, 142] width 50 height 22
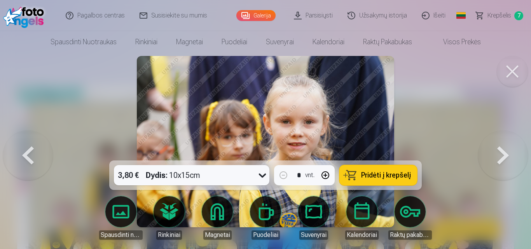
click at [500, 153] on button at bounding box center [503, 142] width 50 height 22
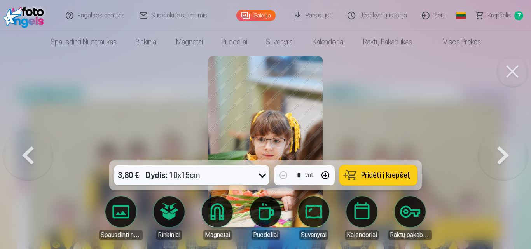
click at [500, 153] on button at bounding box center [503, 142] width 50 height 22
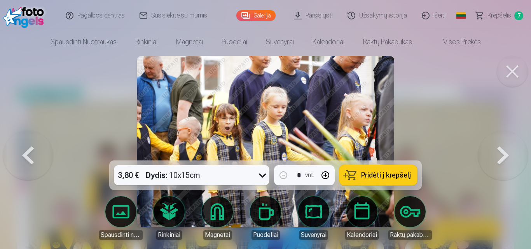
click at [500, 153] on button at bounding box center [503, 142] width 50 height 22
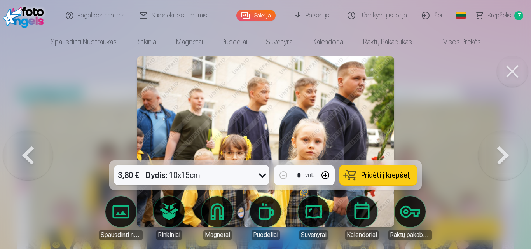
click at [500, 153] on button at bounding box center [503, 142] width 50 height 22
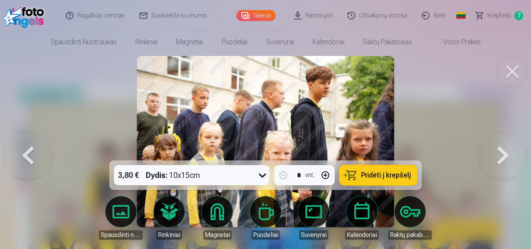
click at [500, 153] on button at bounding box center [503, 142] width 50 height 22
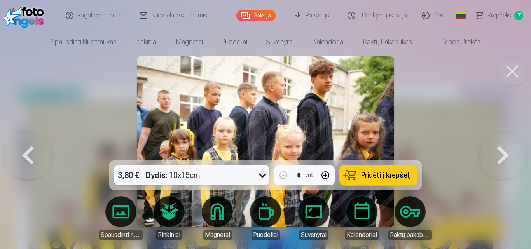
click at [500, 153] on button at bounding box center [503, 142] width 50 height 22
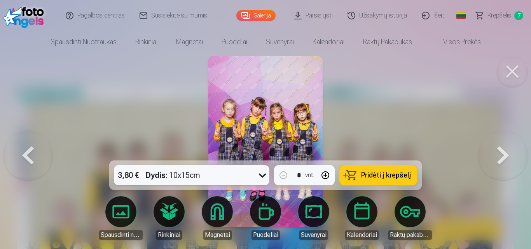
click at [500, 153] on button at bounding box center [503, 142] width 50 height 22
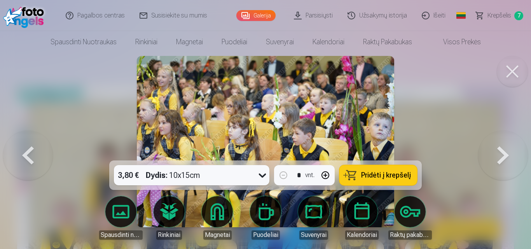
click at [500, 153] on button at bounding box center [503, 142] width 50 height 22
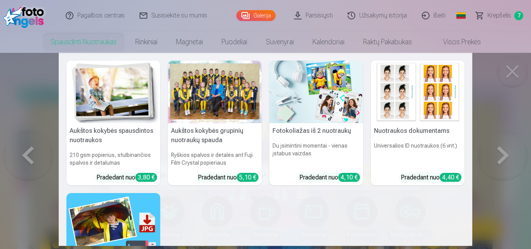
click at [104, 44] on link "Spausdinti nuotraukas" at bounding box center [83, 42] width 85 height 22
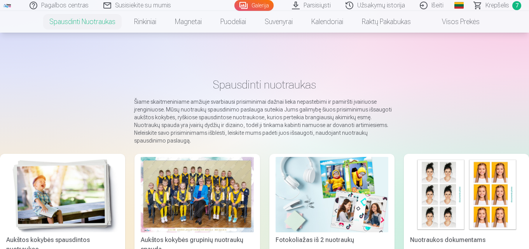
scroll to position [272, 0]
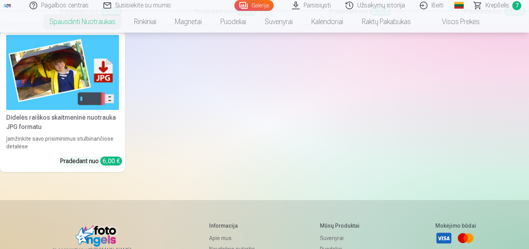
drag, startPoint x: 529, startPoint y: 126, endPoint x: 531, endPoint y: 81, distance: 45.5
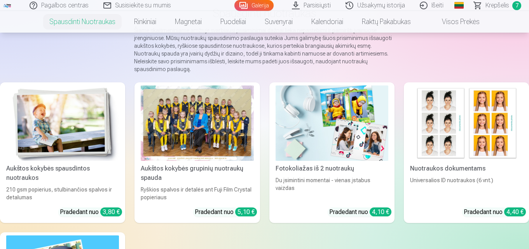
scroll to position [53, 0]
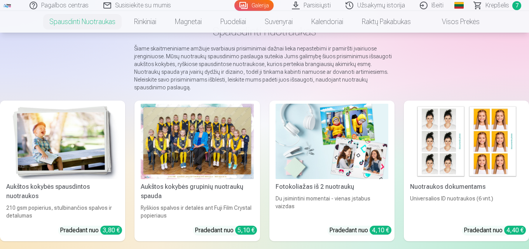
click at [471, 146] on img at bounding box center [466, 141] width 113 height 75
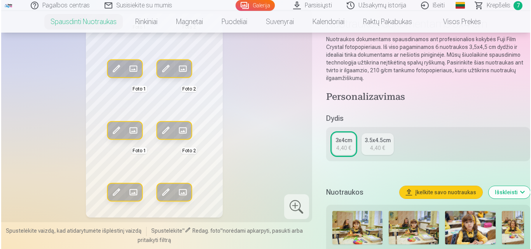
scroll to position [34, 0]
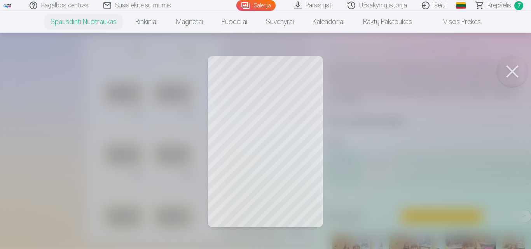
click at [510, 70] on button at bounding box center [512, 71] width 31 height 31
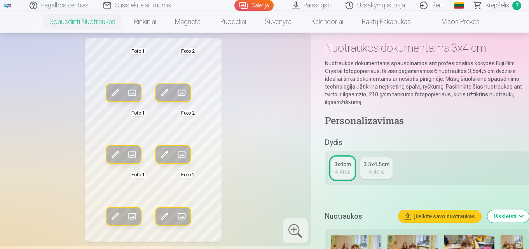
click at [163, 91] on span at bounding box center [165, 93] width 12 height 12
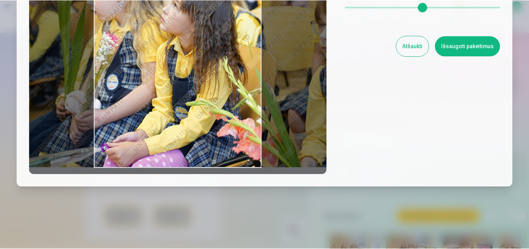
scroll to position [0, 0]
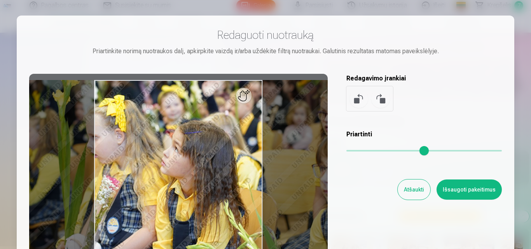
click at [411, 188] on button "Atšaukti" at bounding box center [414, 190] width 33 height 20
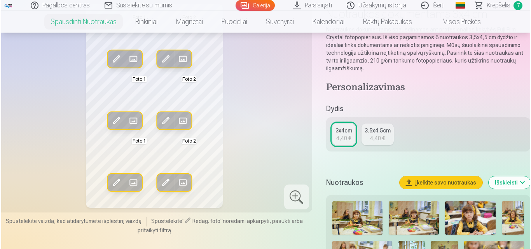
scroll to position [10, 0]
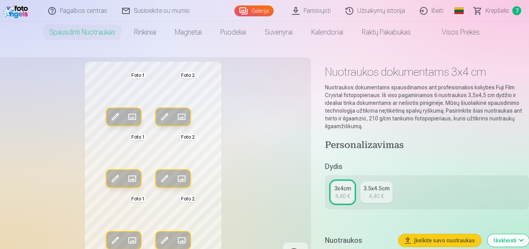
click at [163, 118] on span at bounding box center [165, 117] width 12 height 12
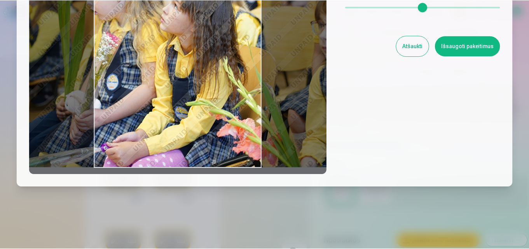
scroll to position [0, 0]
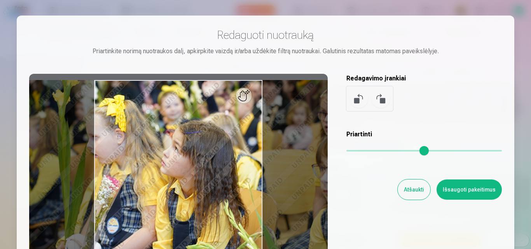
click at [406, 192] on button "Atšaukti" at bounding box center [414, 190] width 33 height 20
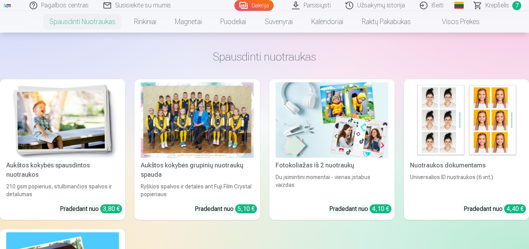
scroll to position [282, 0]
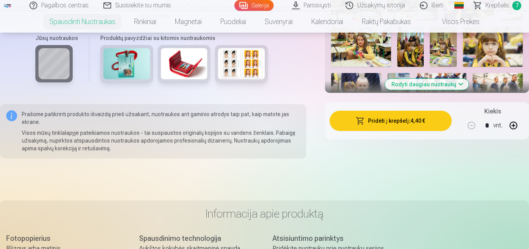
click at [453, 84] on button "Rodyti daugiau nuotraukų" at bounding box center [427, 84] width 84 height 11
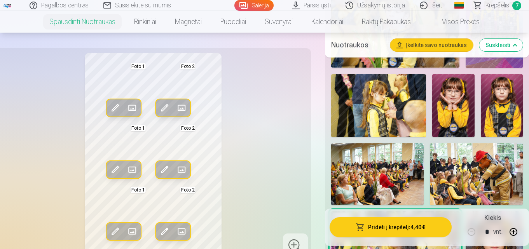
scroll to position [1928, 0]
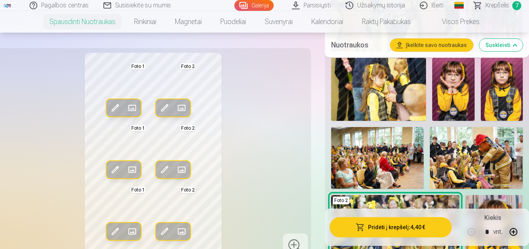
click at [507, 98] on img at bounding box center [502, 89] width 42 height 63
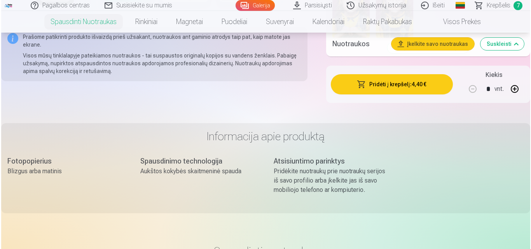
scroll to position [2346, 0]
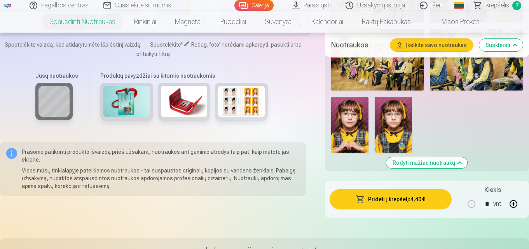
click at [405, 202] on button "Pridėti į krepšelį : 4,40 €" at bounding box center [391, 199] width 122 height 20
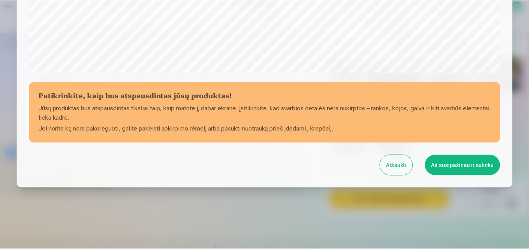
scroll to position [311, 0]
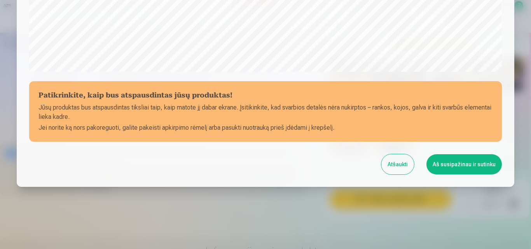
click at [397, 166] on button "Atšaukti" at bounding box center [397, 164] width 33 height 20
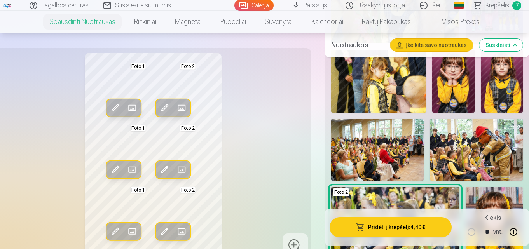
scroll to position [1976, 0]
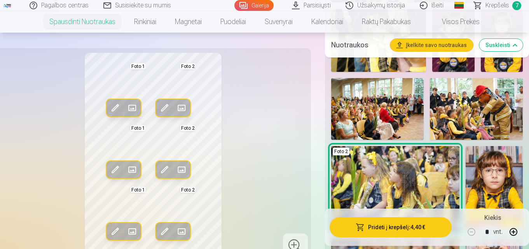
click at [342, 151] on div "Foto 2" at bounding box center [341, 152] width 17 height 8
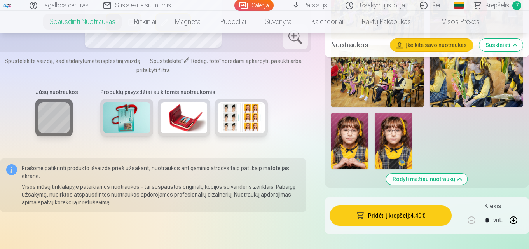
scroll to position [2338, 0]
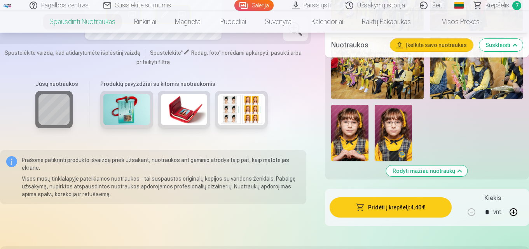
click at [398, 128] on img at bounding box center [393, 133] width 37 height 56
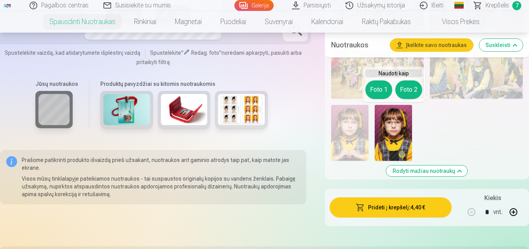
click at [378, 91] on button "Foto 1" at bounding box center [379, 89] width 27 height 19
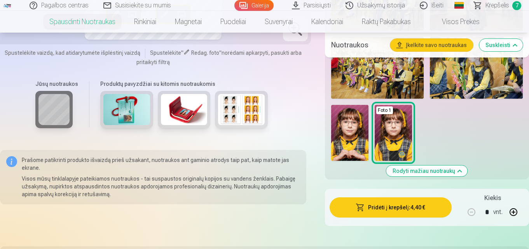
click at [345, 129] on img at bounding box center [349, 133] width 37 height 56
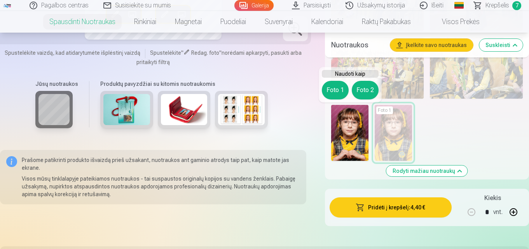
drag, startPoint x: 373, startPoint y: 91, endPoint x: 379, endPoint y: 91, distance: 6.2
click at [373, 91] on button "Foto 2" at bounding box center [365, 90] width 27 height 19
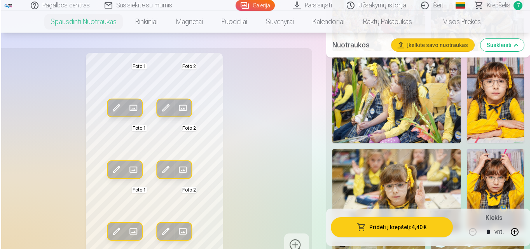
scroll to position [1793, 0]
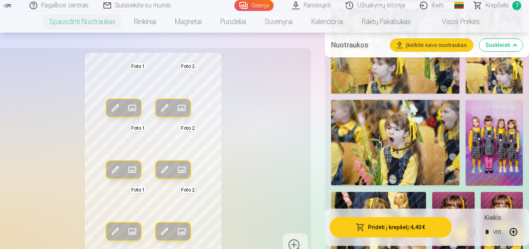
click at [408, 227] on button "Pridėti į krepšelį : 4,40 €" at bounding box center [391, 227] width 122 height 20
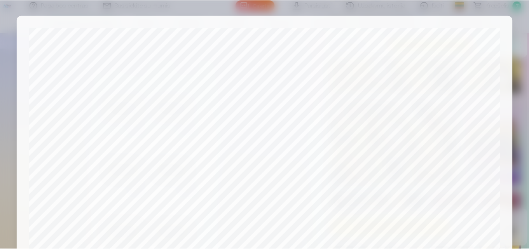
scroll to position [272, 0]
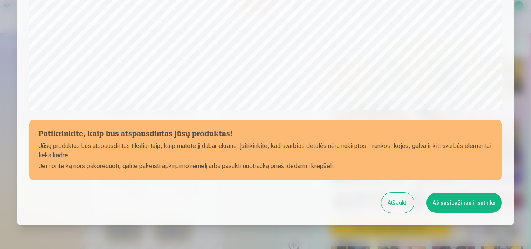
click at [446, 207] on button "Aš susipažinau ir sutinku" at bounding box center [464, 203] width 75 height 20
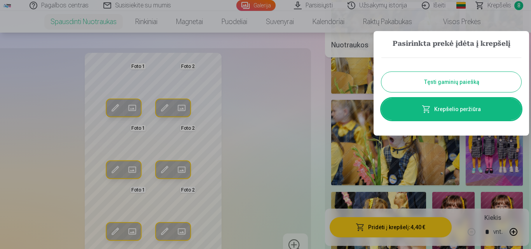
click at [467, 109] on link "Krepšelio peržiūra" at bounding box center [451, 109] width 140 height 22
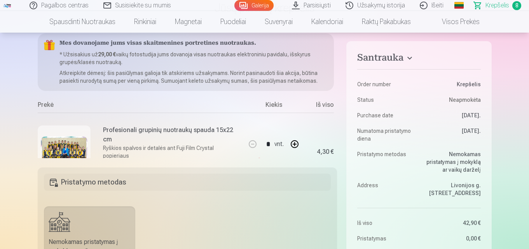
scroll to position [80, 0]
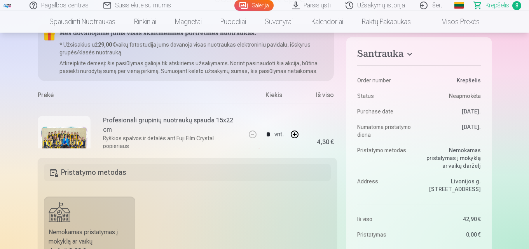
click at [258, 107] on div "* vnt. Pašalinti" at bounding box center [274, 142] width 58 height 78
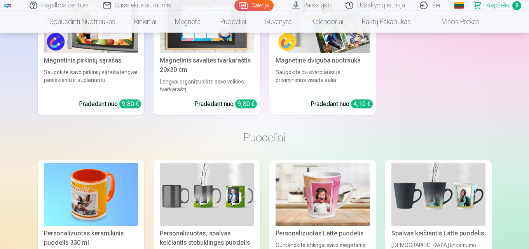
scroll to position [0, 0]
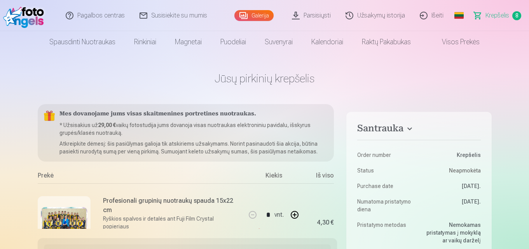
click at [500, 14] on span "Krepšelis" at bounding box center [498, 15] width 24 height 9
click at [518, 15] on span "8" at bounding box center [516, 15] width 9 height 9
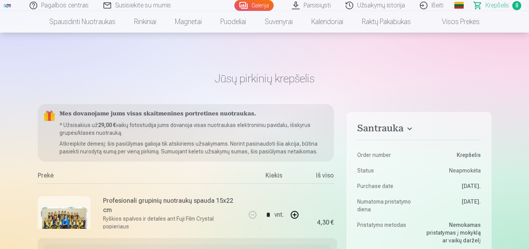
scroll to position [38, 0]
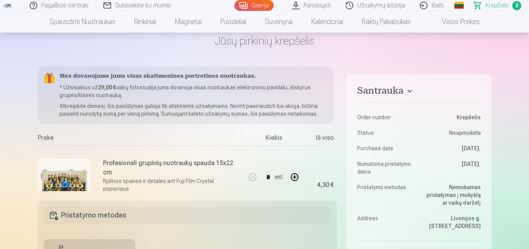
click at [511, 5] on link "Krepšelis 8" at bounding box center [498, 5] width 62 height 11
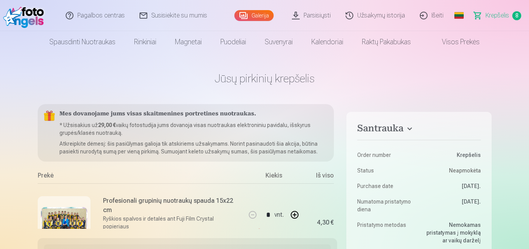
click at [255, 202] on div "* vnt. Pašalinti" at bounding box center [274, 223] width 58 height 78
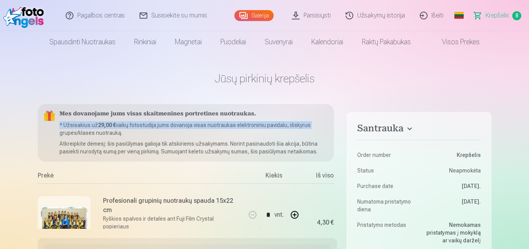
scroll to position [0, 19]
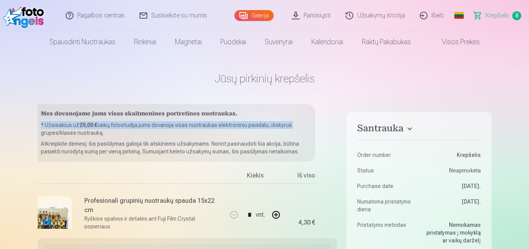
drag, startPoint x: 334, startPoint y: 115, endPoint x: 337, endPoint y: 127, distance: 12.4
click at [336, 128] on div "Mes dovanojame jums visas skaitmenines portretines nuotraukas. * Užsisakius už …" at bounding box center [188, 166] width 300 height 125
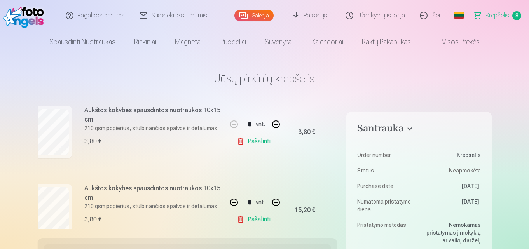
scroll to position [176, 19]
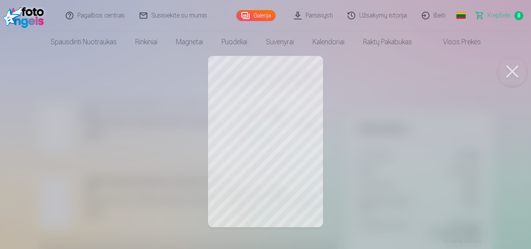
click at [513, 73] on button at bounding box center [512, 71] width 31 height 31
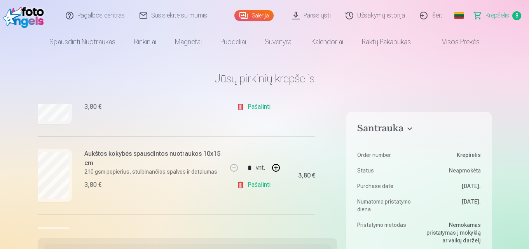
scroll to position [286, 19]
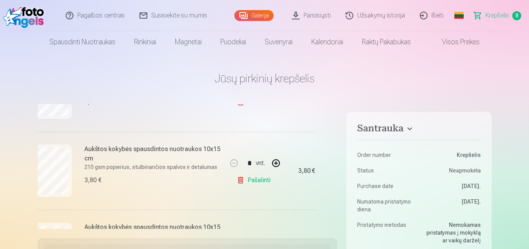
click at [246, 177] on link "Pašalinti" at bounding box center [255, 181] width 37 height 16
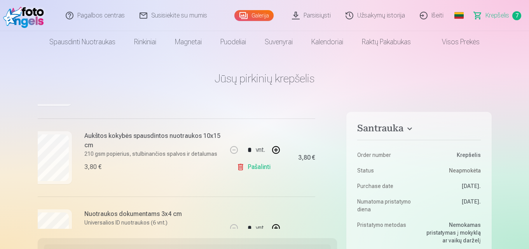
click at [252, 167] on link "Pašalinti" at bounding box center [255, 167] width 37 height 16
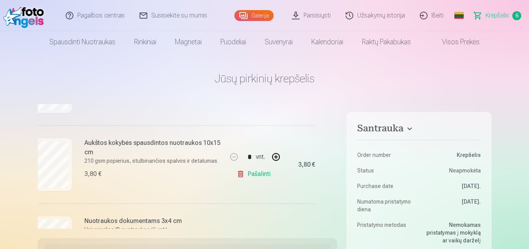
click at [250, 176] on link "Pašalinti" at bounding box center [255, 174] width 37 height 16
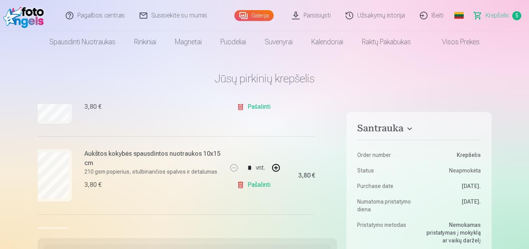
scroll to position [347, 19]
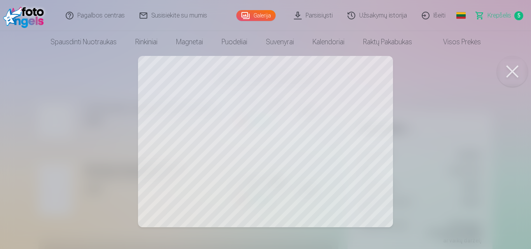
click at [516, 71] on button at bounding box center [512, 71] width 31 height 31
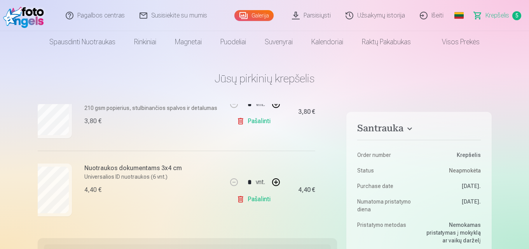
drag, startPoint x: 337, startPoint y: 198, endPoint x: 335, endPoint y: 180, distance: 18.0
click at [335, 180] on div "Mes dovanojame jums visas skaitmenines portretines nuotraukas. * Užsisakius už …" at bounding box center [188, 166] width 300 height 125
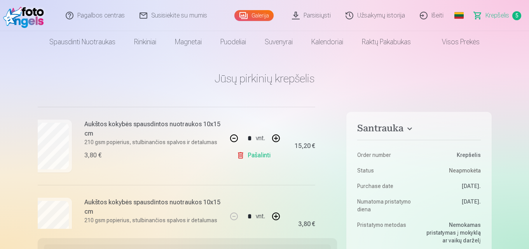
scroll to position [220, 19]
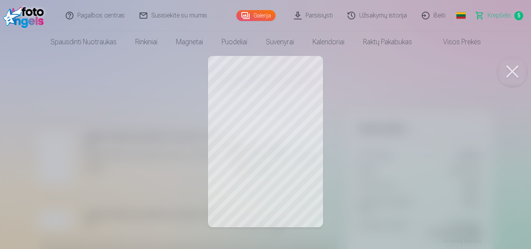
click at [510, 71] on button at bounding box center [512, 71] width 31 height 31
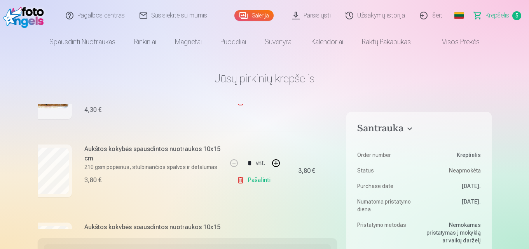
scroll to position [115, 19]
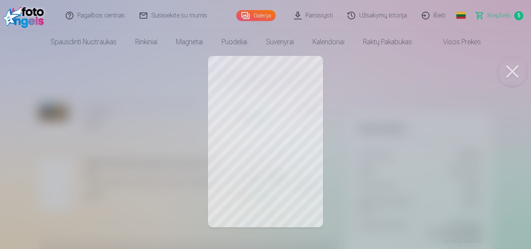
click at [506, 70] on button at bounding box center [512, 71] width 31 height 31
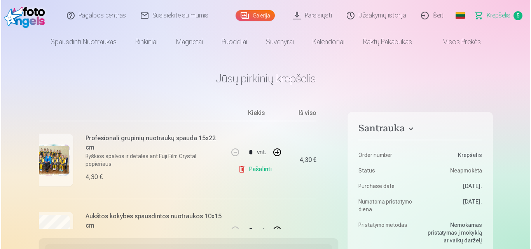
scroll to position [59, 19]
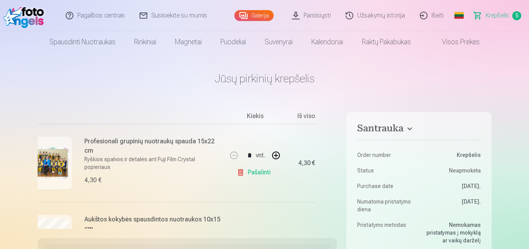
click at [49, 162] on img at bounding box center [45, 163] width 47 height 31
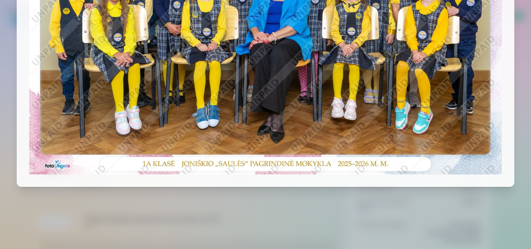
scroll to position [0, 0]
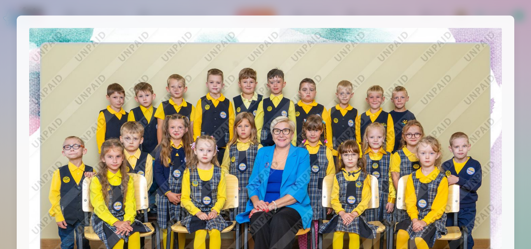
click at [499, 20] on div at bounding box center [266, 186] width 498 height 340
click at [392, 51] on img at bounding box center [265, 185] width 473 height 315
click at [393, 51] on img at bounding box center [265, 185] width 473 height 315
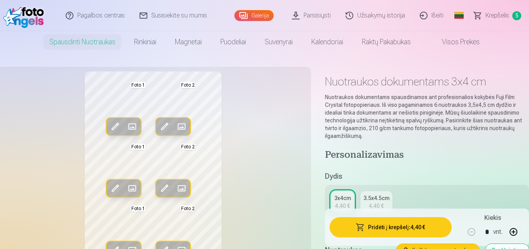
click at [514, 15] on span "5" at bounding box center [516, 15] width 9 height 9
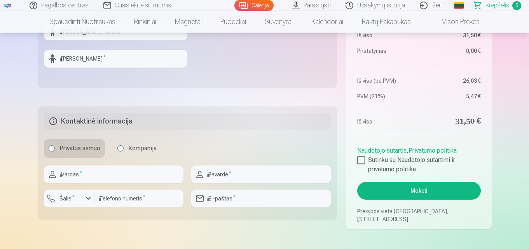
scroll to position [354, 0]
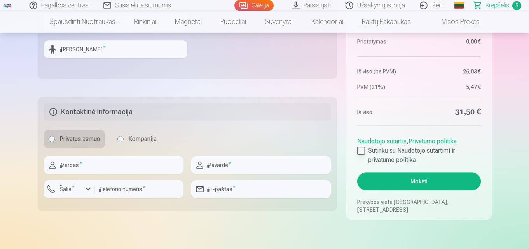
click at [359, 151] on div at bounding box center [361, 151] width 8 height 8
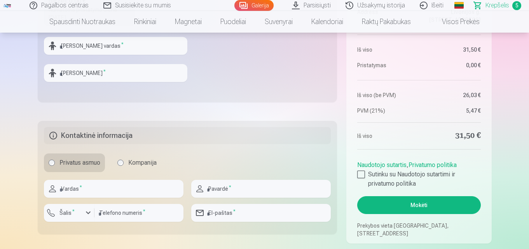
scroll to position [302, 0]
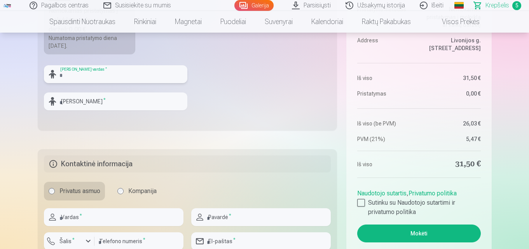
click at [94, 77] on input "text" at bounding box center [115, 74] width 143 height 18
type input "*"
type input "****"
click at [115, 100] on input "text" at bounding box center [115, 102] width 143 height 18
type input "**********"
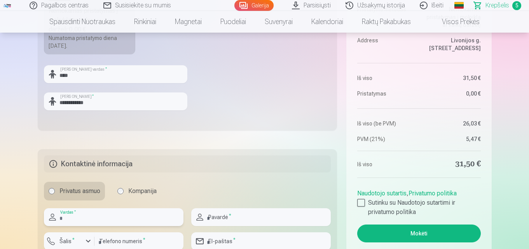
click at [93, 214] on input "text" at bounding box center [114, 217] width 140 height 18
type input "******"
type input "**********"
type input "*********"
type input "**********"
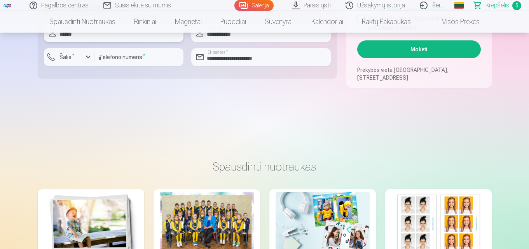
scroll to position [439, 0]
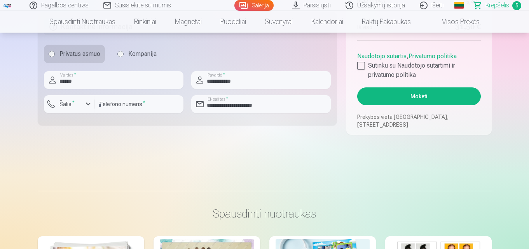
click at [425, 96] on button "Mokėti" at bounding box center [418, 96] width 123 height 18
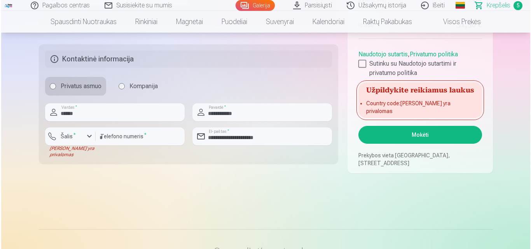
scroll to position [445, 0]
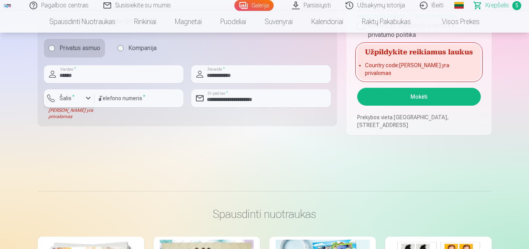
click at [91, 99] on div "button" at bounding box center [88, 98] width 9 height 9
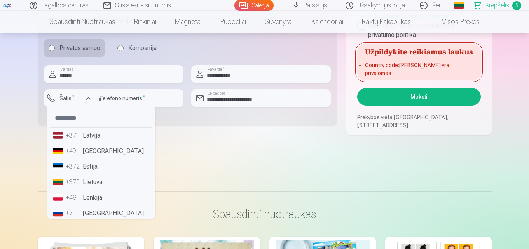
click at [93, 186] on li "+370 Lietuva" at bounding box center [101, 183] width 102 height 16
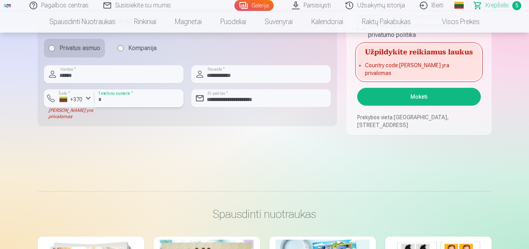
click at [103, 100] on input "*********" at bounding box center [138, 98] width 89 height 18
click at [419, 95] on button "Mokėti" at bounding box center [418, 97] width 123 height 18
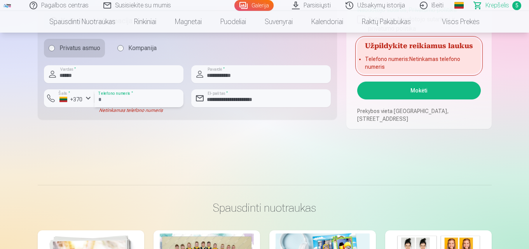
click at [98, 100] on input "*******" at bounding box center [138, 98] width 89 height 18
type input "*********"
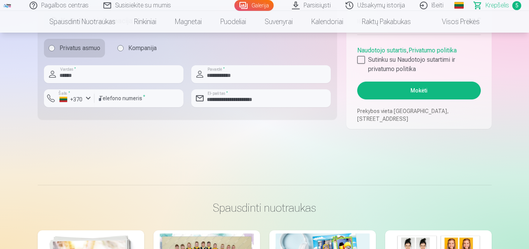
click at [418, 91] on button "Mokėti" at bounding box center [418, 91] width 123 height 18
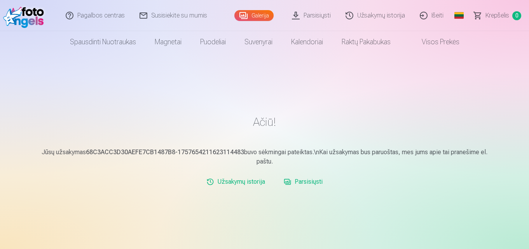
click at [435, 15] on link "Išeiti" at bounding box center [432, 15] width 38 height 31
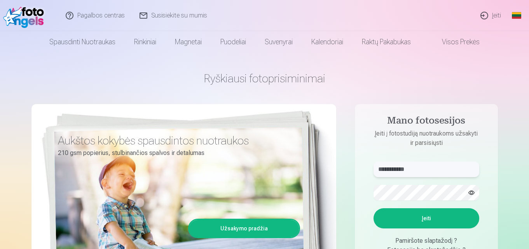
click at [420, 170] on input "**********" at bounding box center [427, 170] width 106 height 16
type input "*"
type input "**********"
click at [355, 193] on aside "**********" at bounding box center [426, 211] width 143 height 214
click at [397, 220] on button "Įeiti" at bounding box center [427, 218] width 106 height 20
